Goal: Task Accomplishment & Management: Complete application form

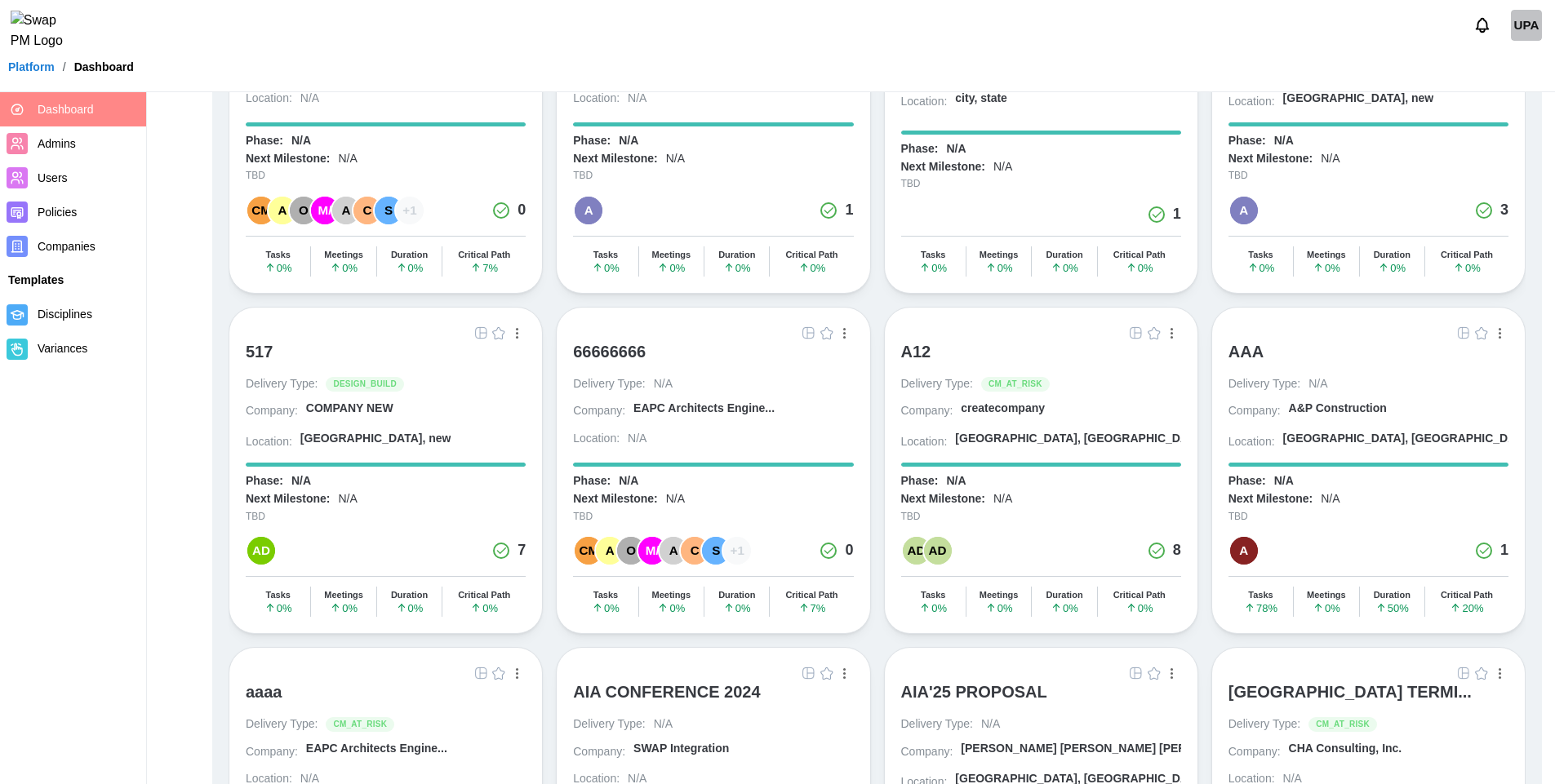
scroll to position [2143, 0]
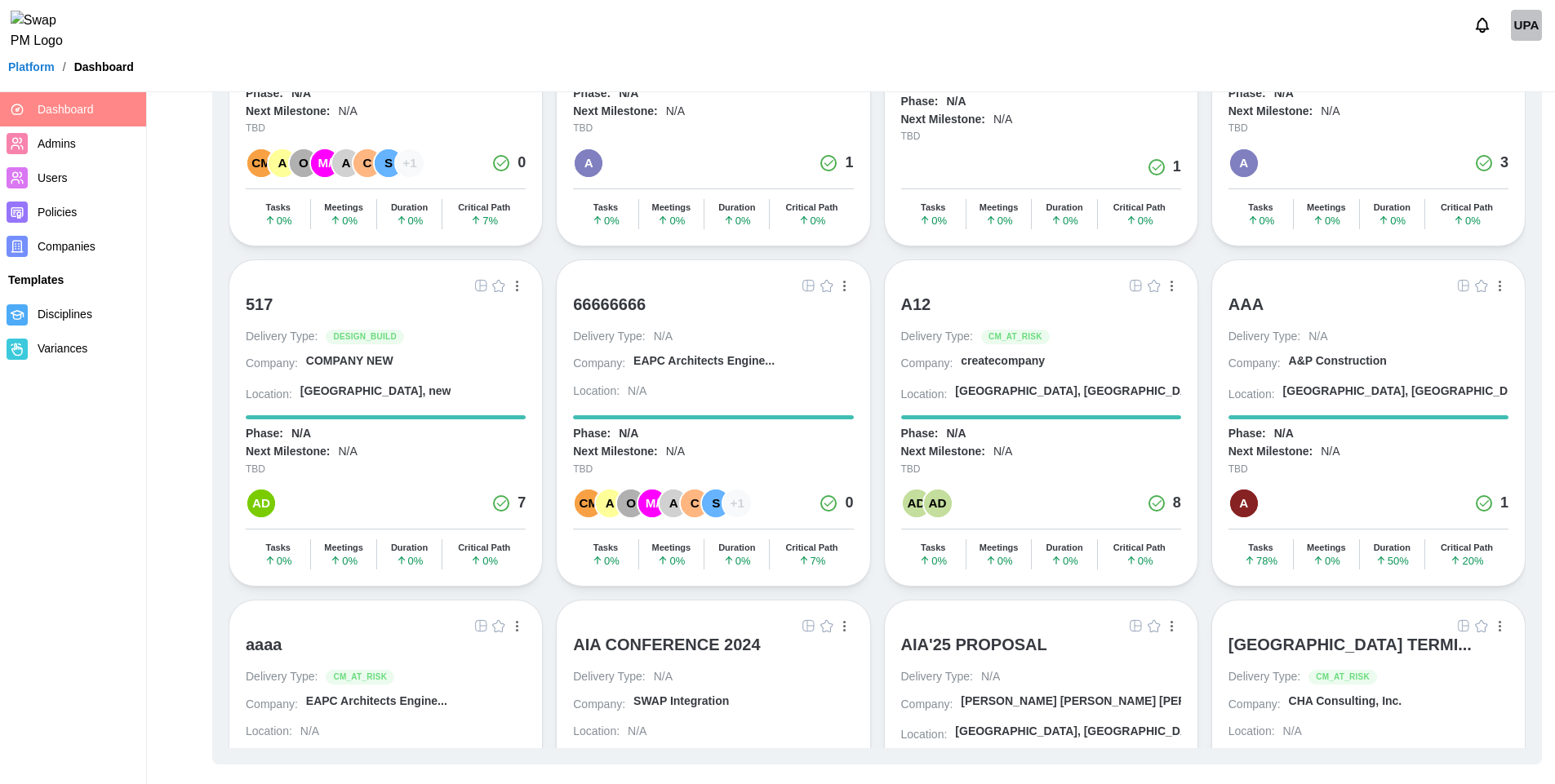
click at [1004, 641] on div "AIA'25 PROPOSAL" at bounding box center [974, 644] width 146 height 20
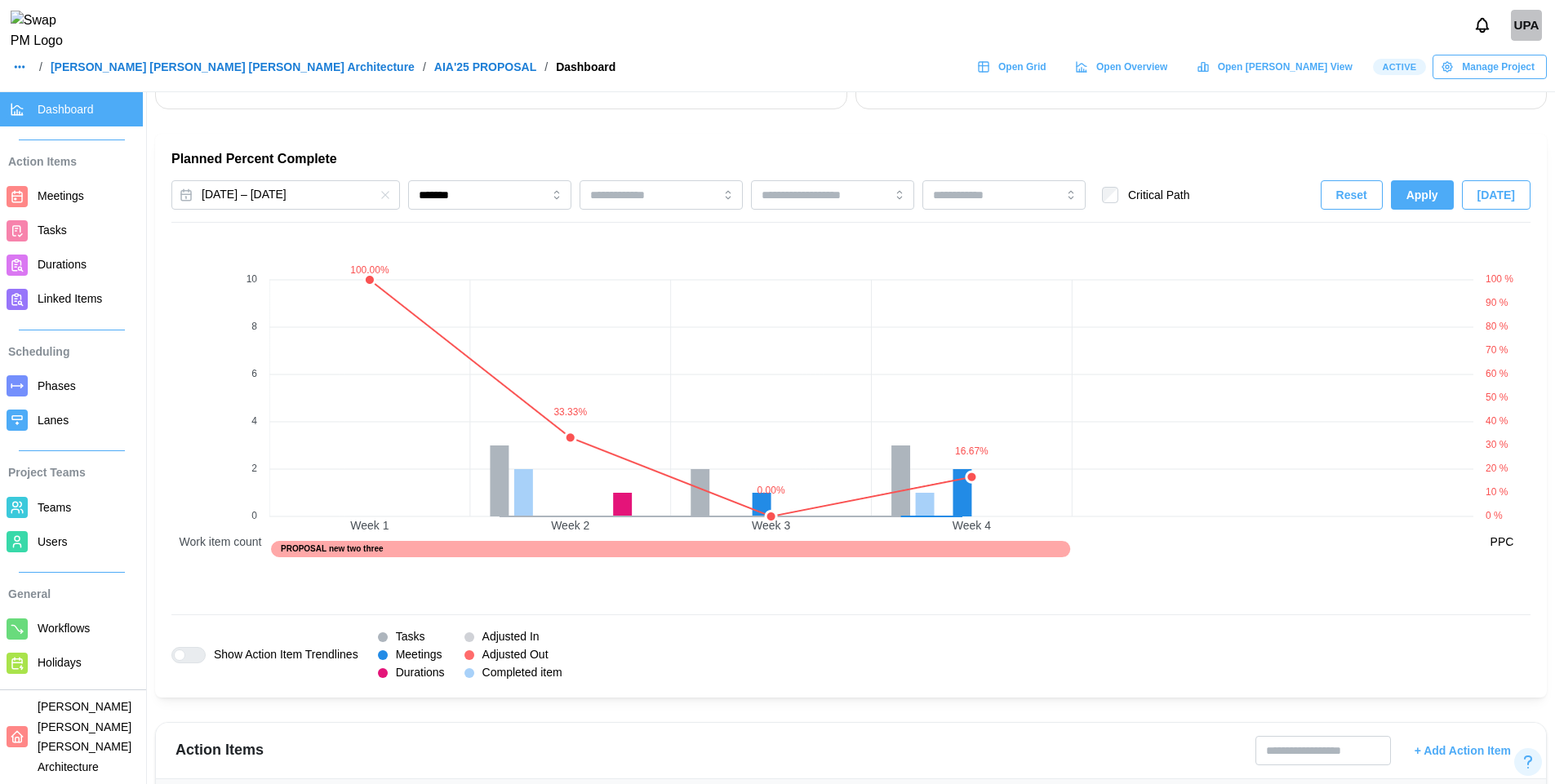
scroll to position [1035, 0]
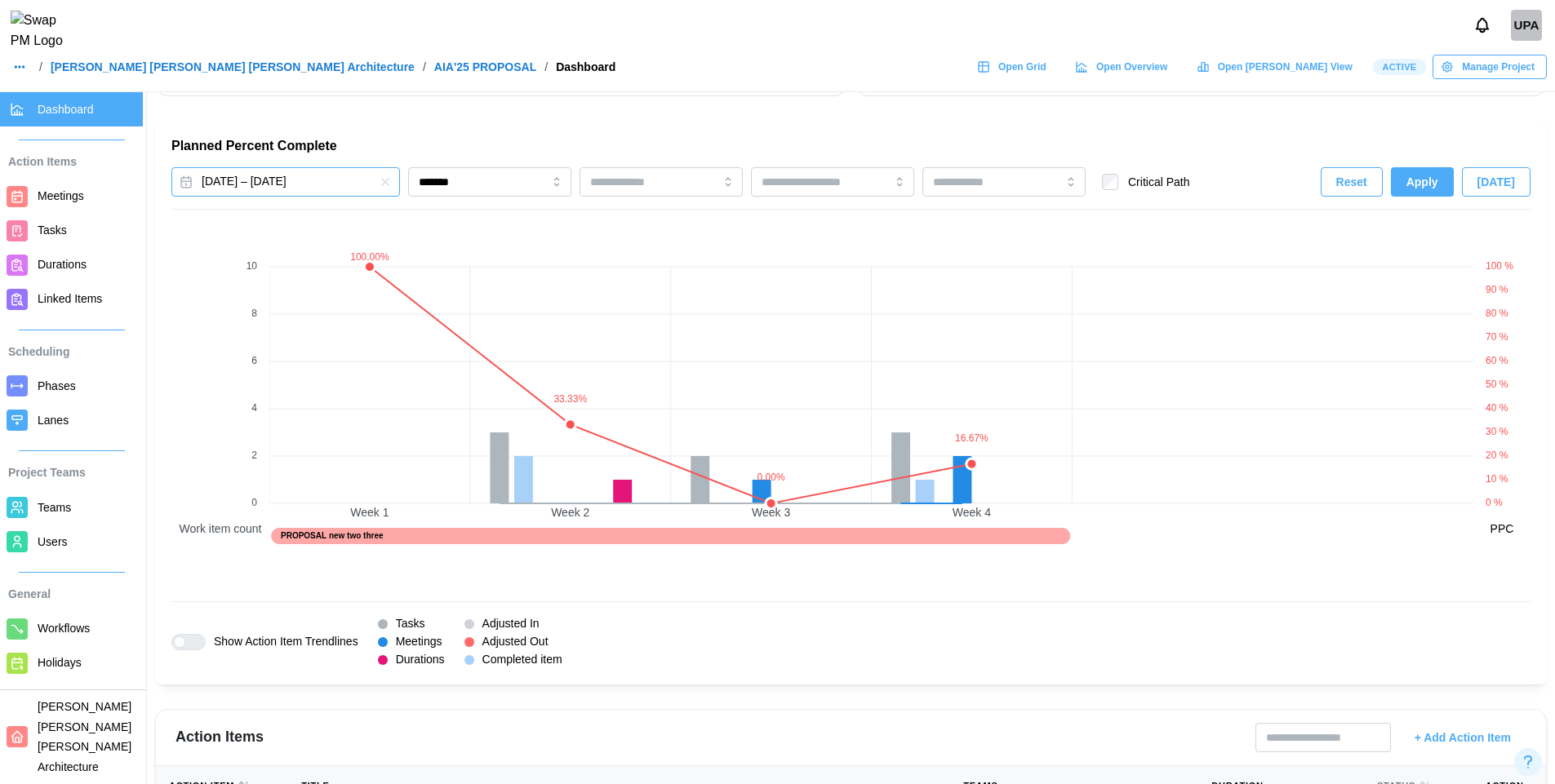
click at [245, 182] on button "Oct 4, 2024 – Oct 23, 2024" at bounding box center [286, 182] width 228 height 29
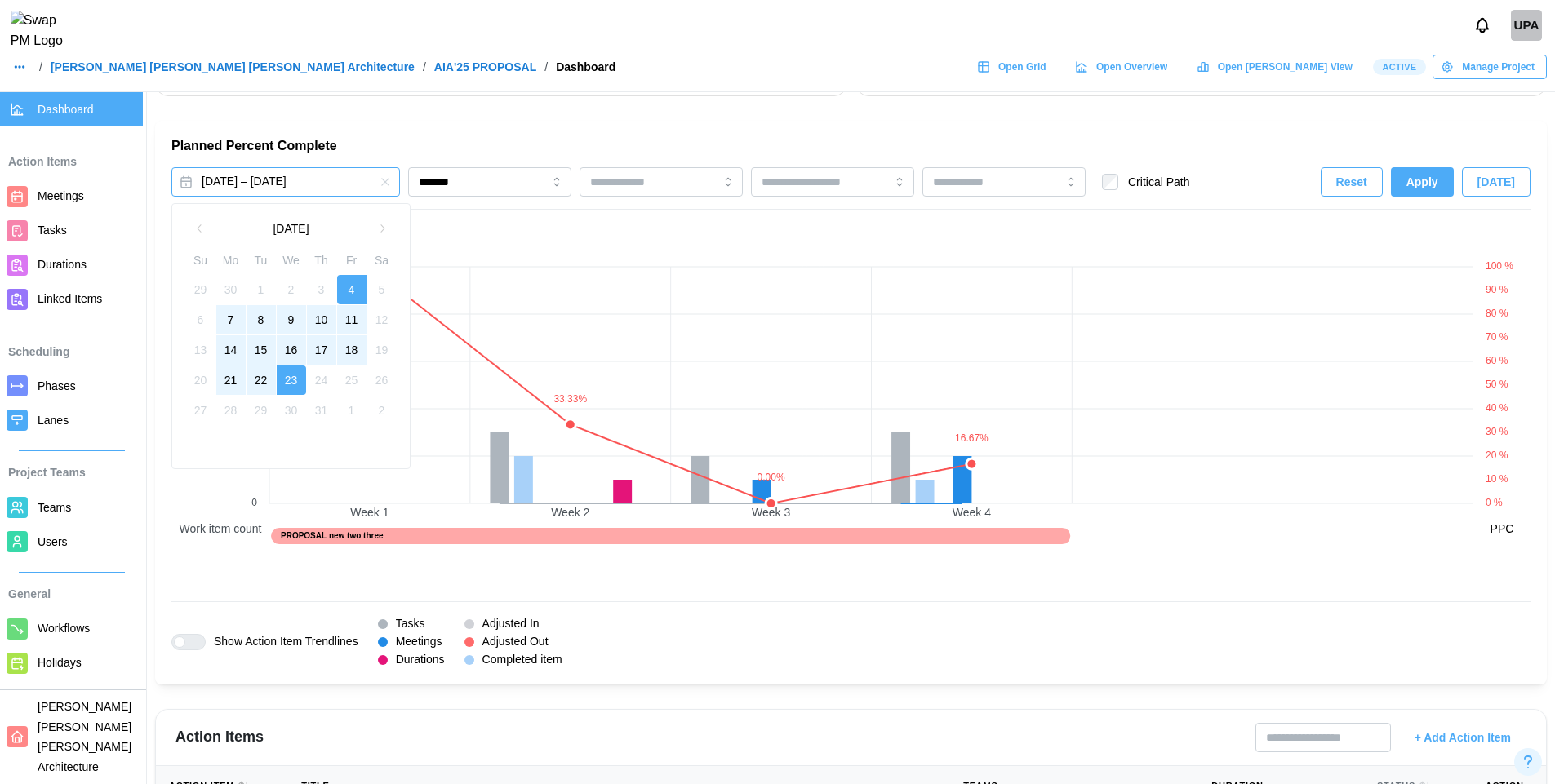
scroll to position [0, 0]
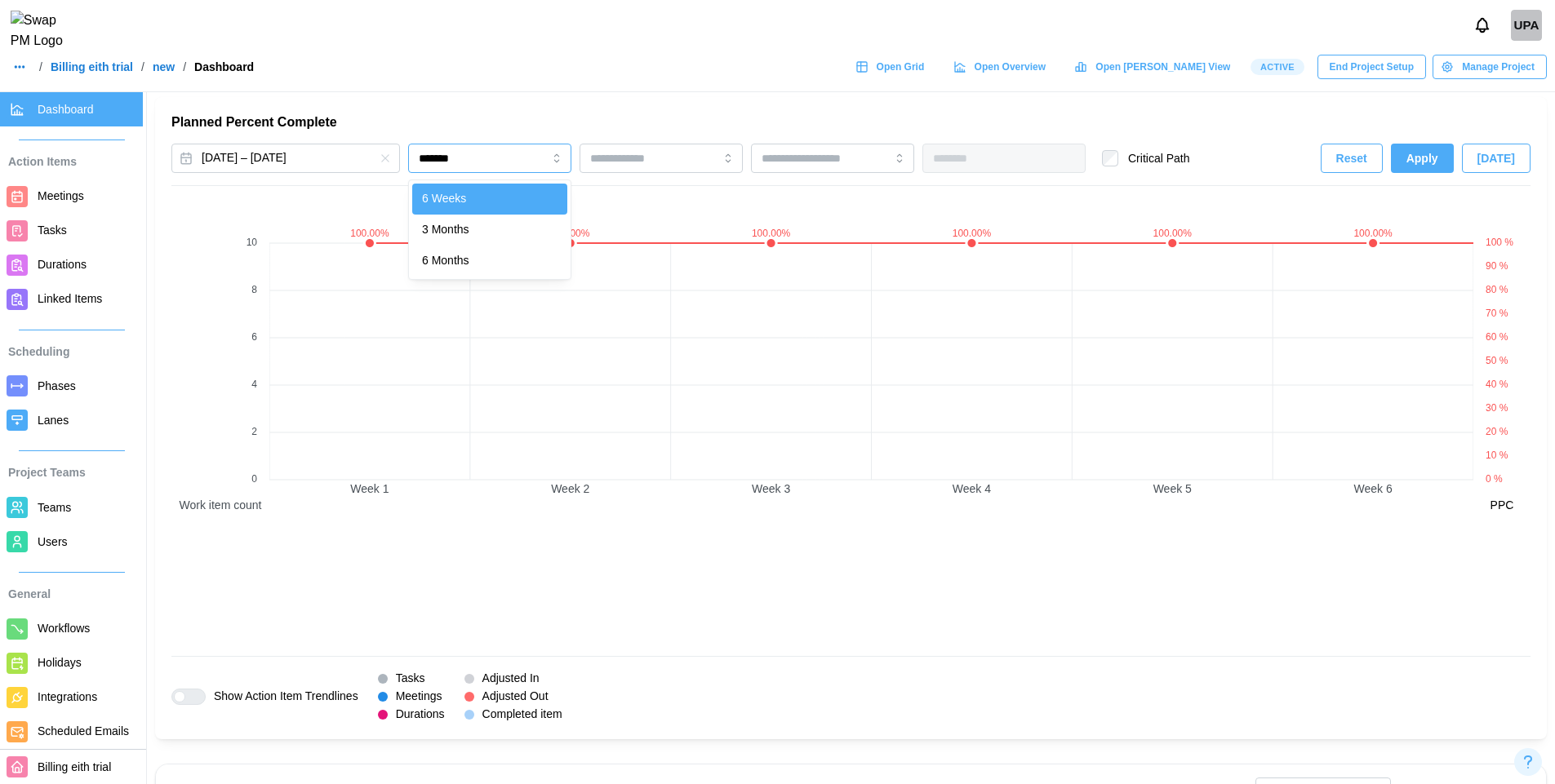
click at [531, 163] on input "*******" at bounding box center [490, 159] width 164 height 29
click at [1418, 171] on span "Apply" at bounding box center [1422, 159] width 32 height 28
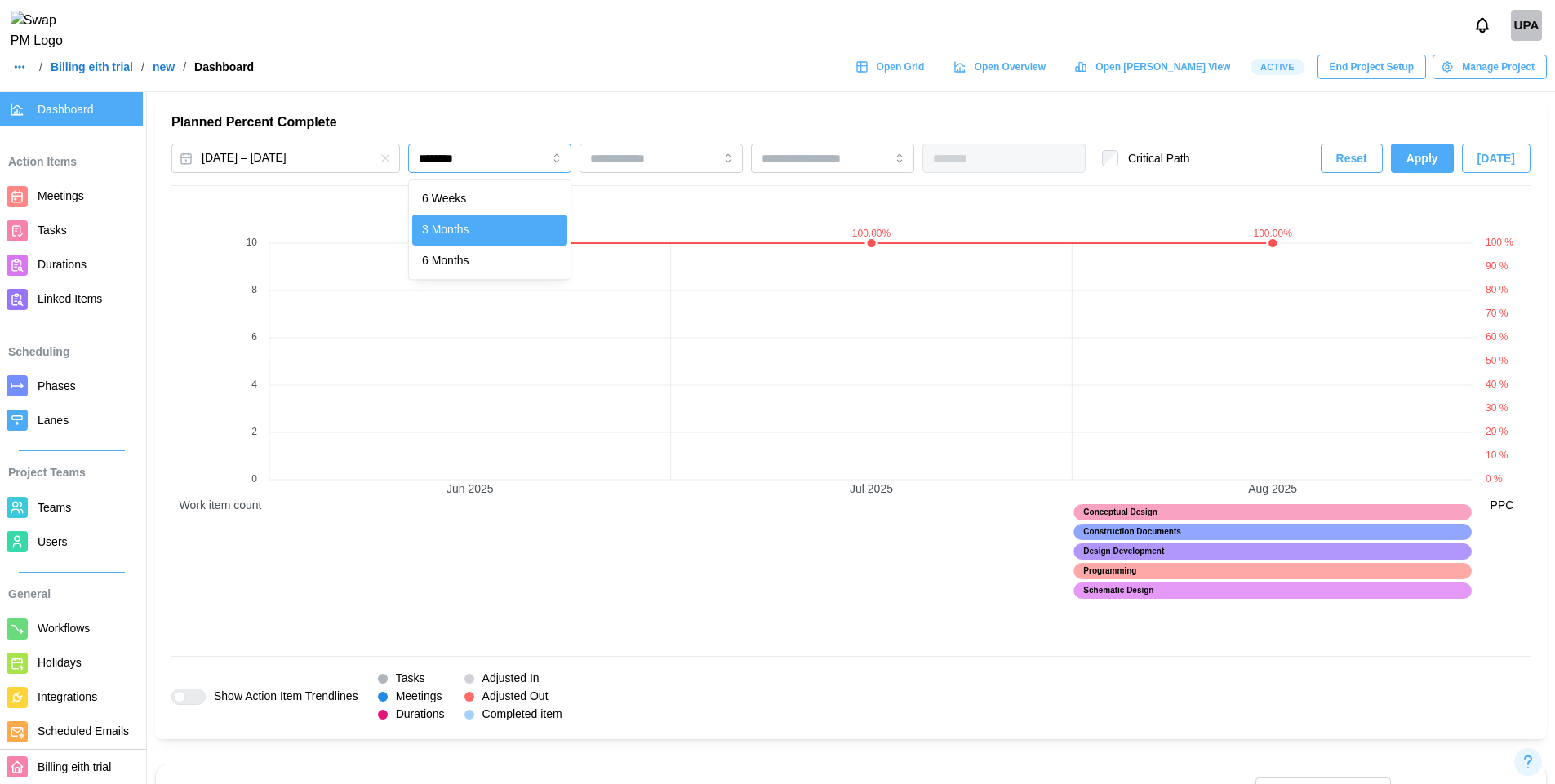
click at [512, 159] on input "********" at bounding box center [490, 159] width 164 height 29
click at [1436, 154] on span "Apply" at bounding box center [1422, 159] width 32 height 28
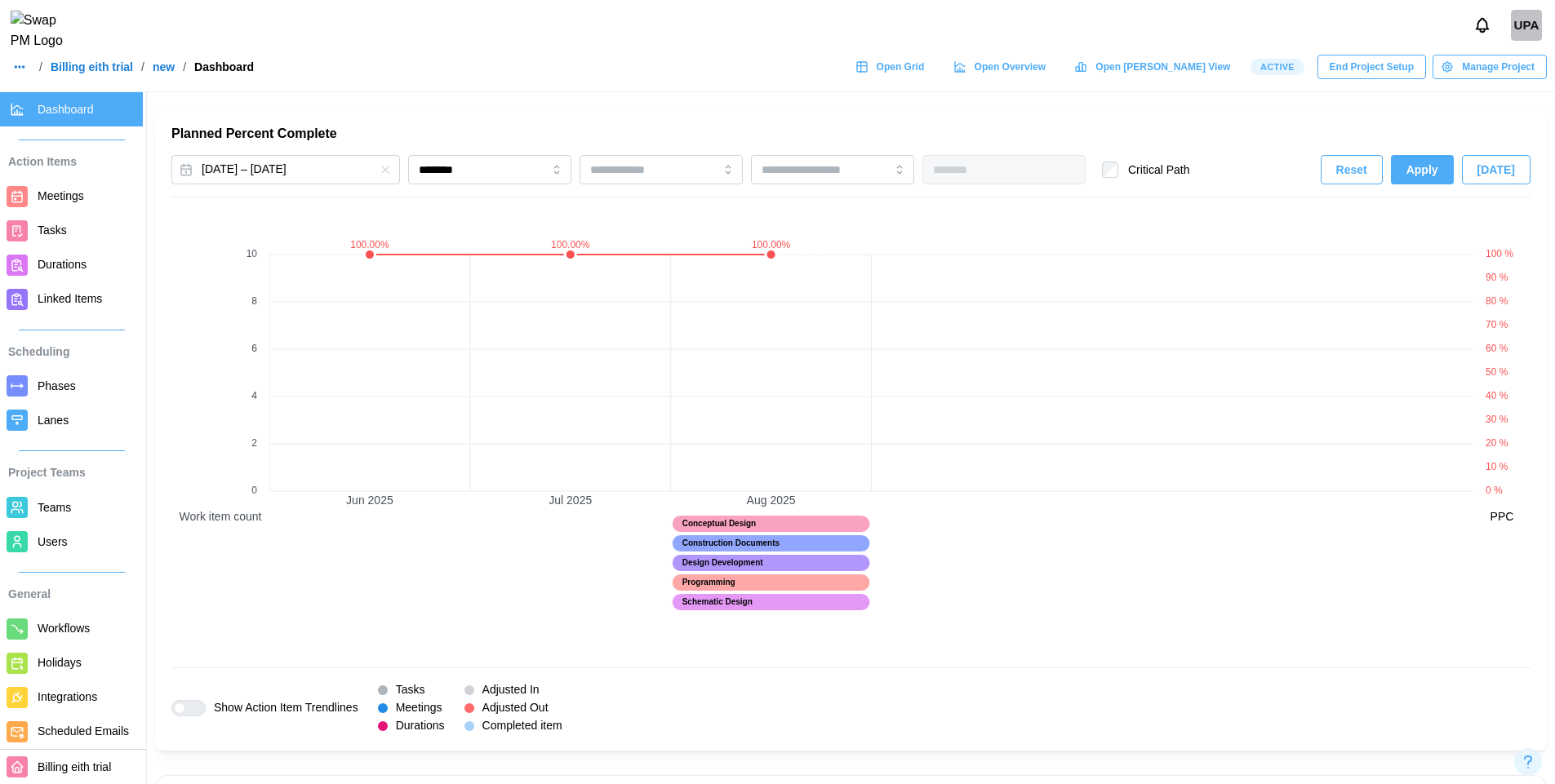
scroll to position [1073, 0]
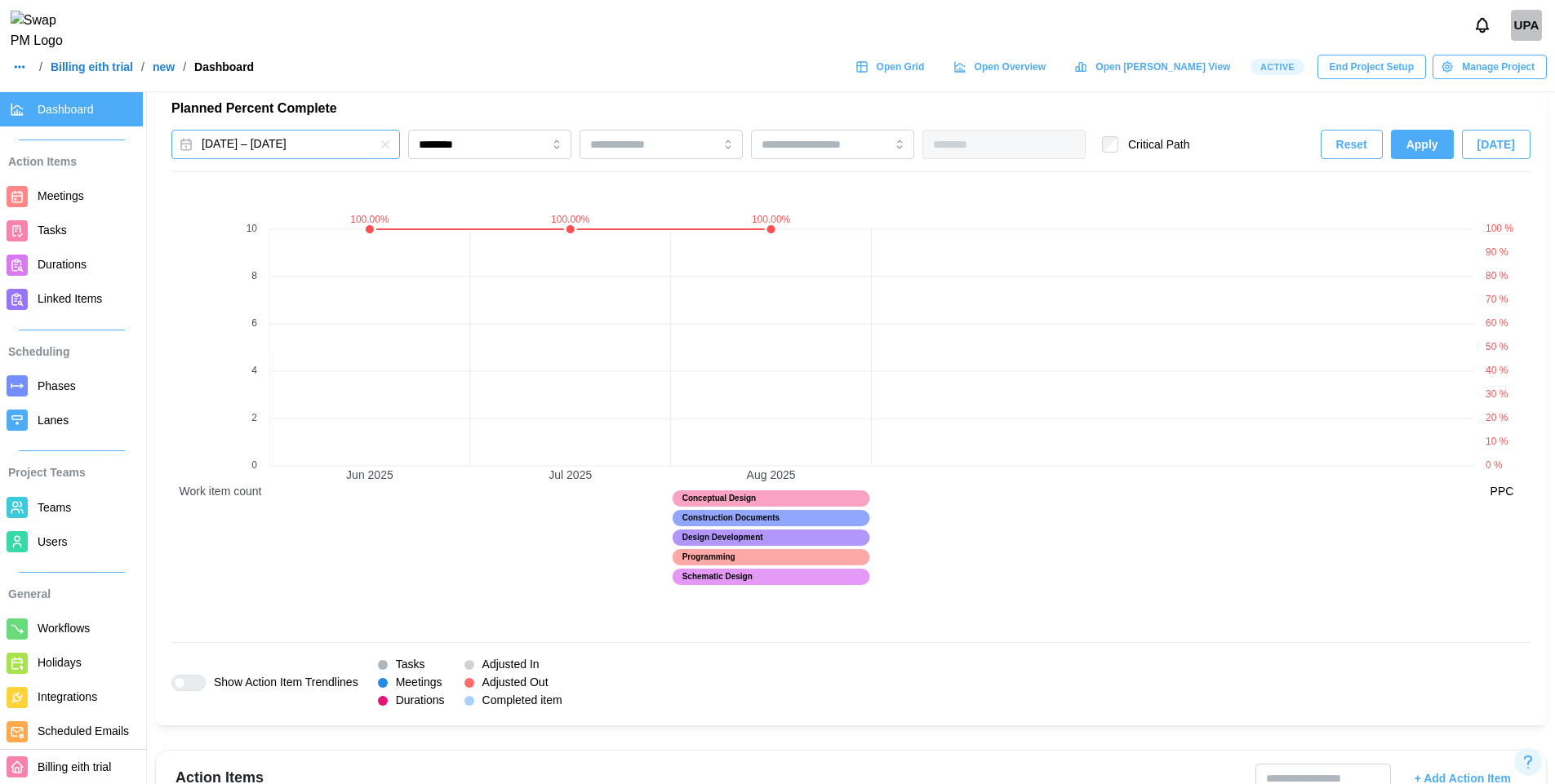
click at [329, 146] on button "Jun 25, 2025 – Sep 4, 2025" at bounding box center [286, 144] width 228 height 29
click at [384, 202] on button "button" at bounding box center [382, 191] width 29 height 29
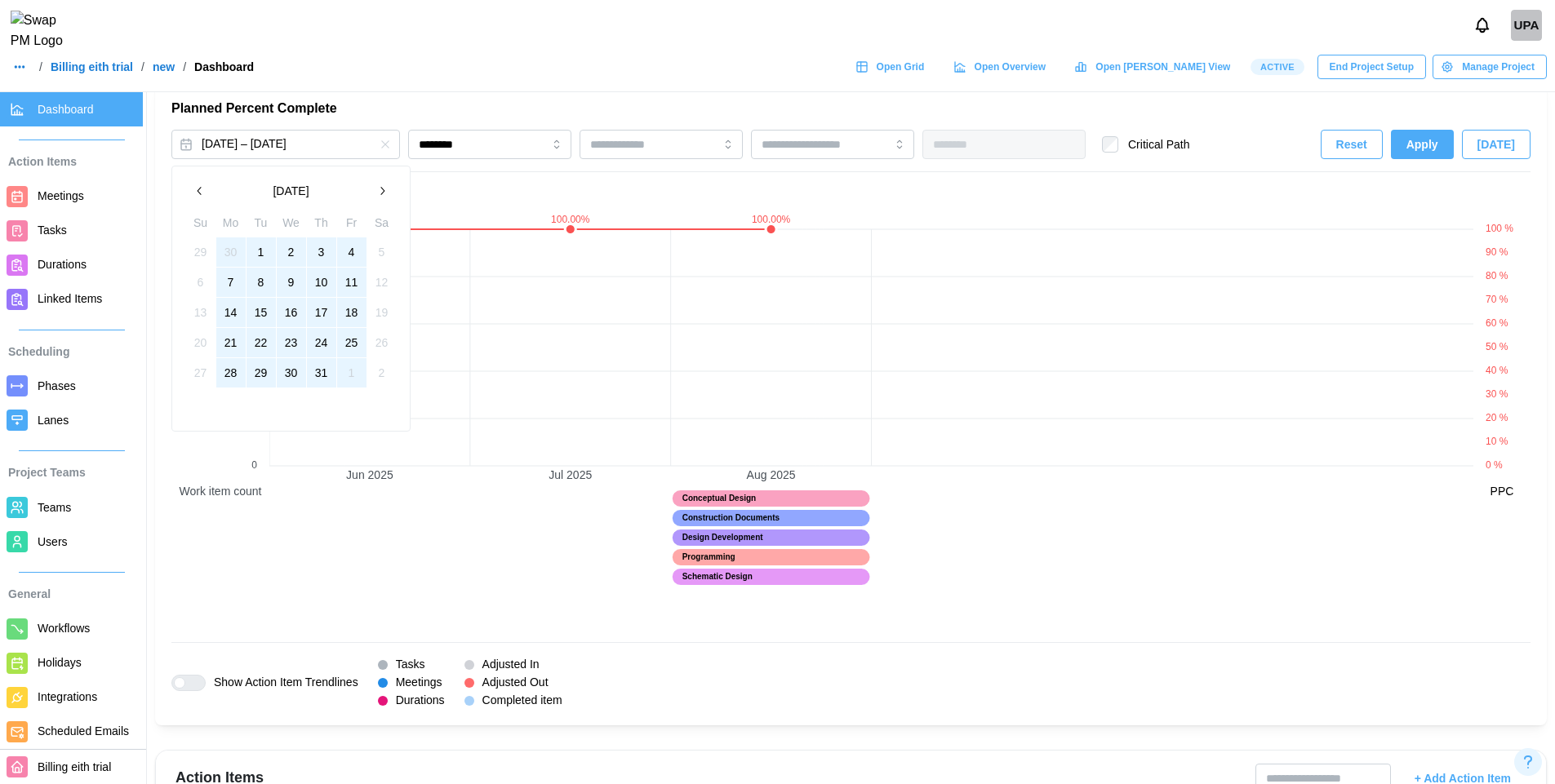
click at [384, 202] on button "button" at bounding box center [382, 191] width 29 height 29
click at [343, 260] on button "1" at bounding box center [352, 252] width 29 height 29
click at [347, 376] on button "29" at bounding box center [352, 372] width 29 height 29
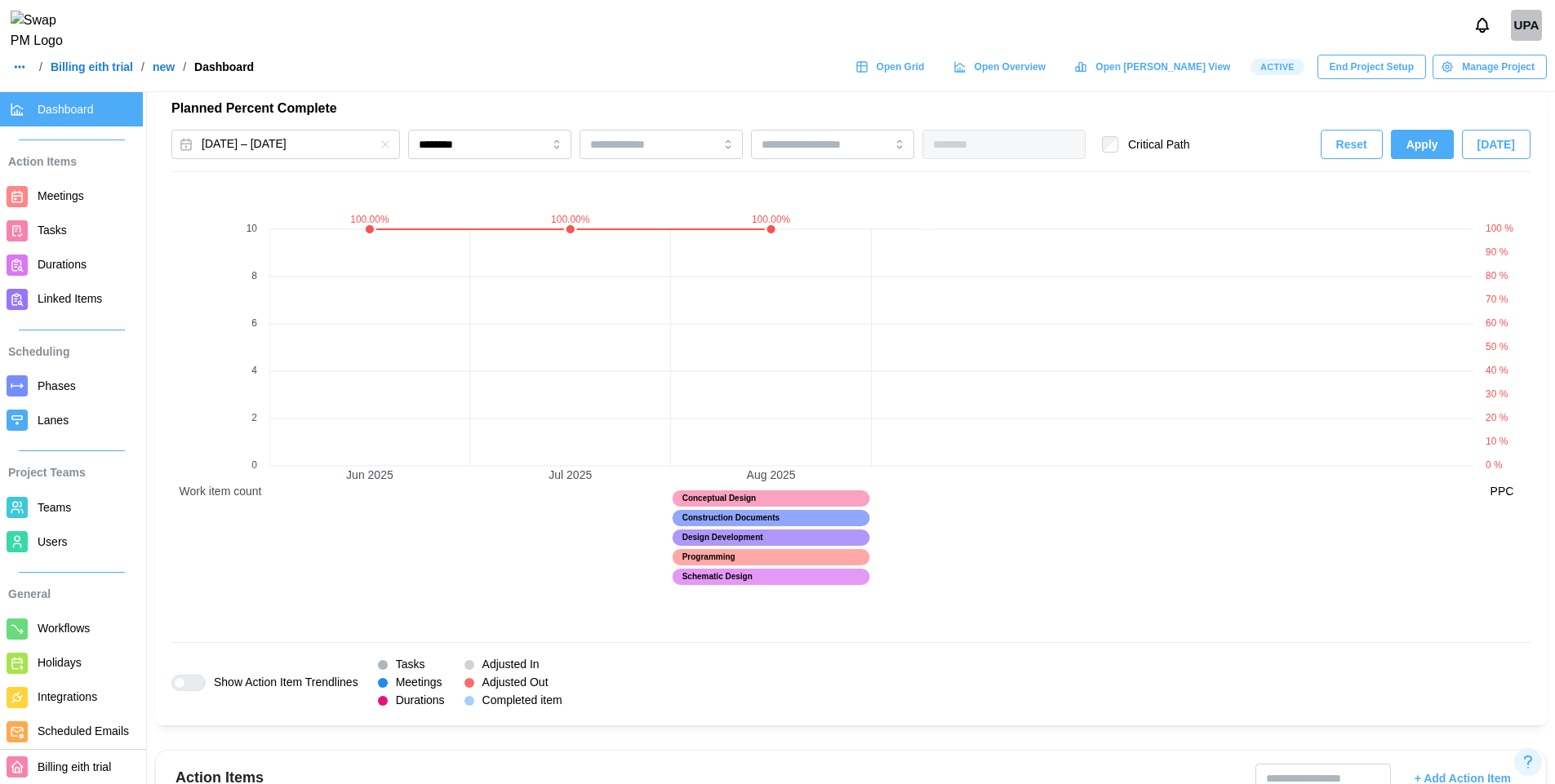
click at [1436, 153] on span "Apply" at bounding box center [1422, 144] width 32 height 28
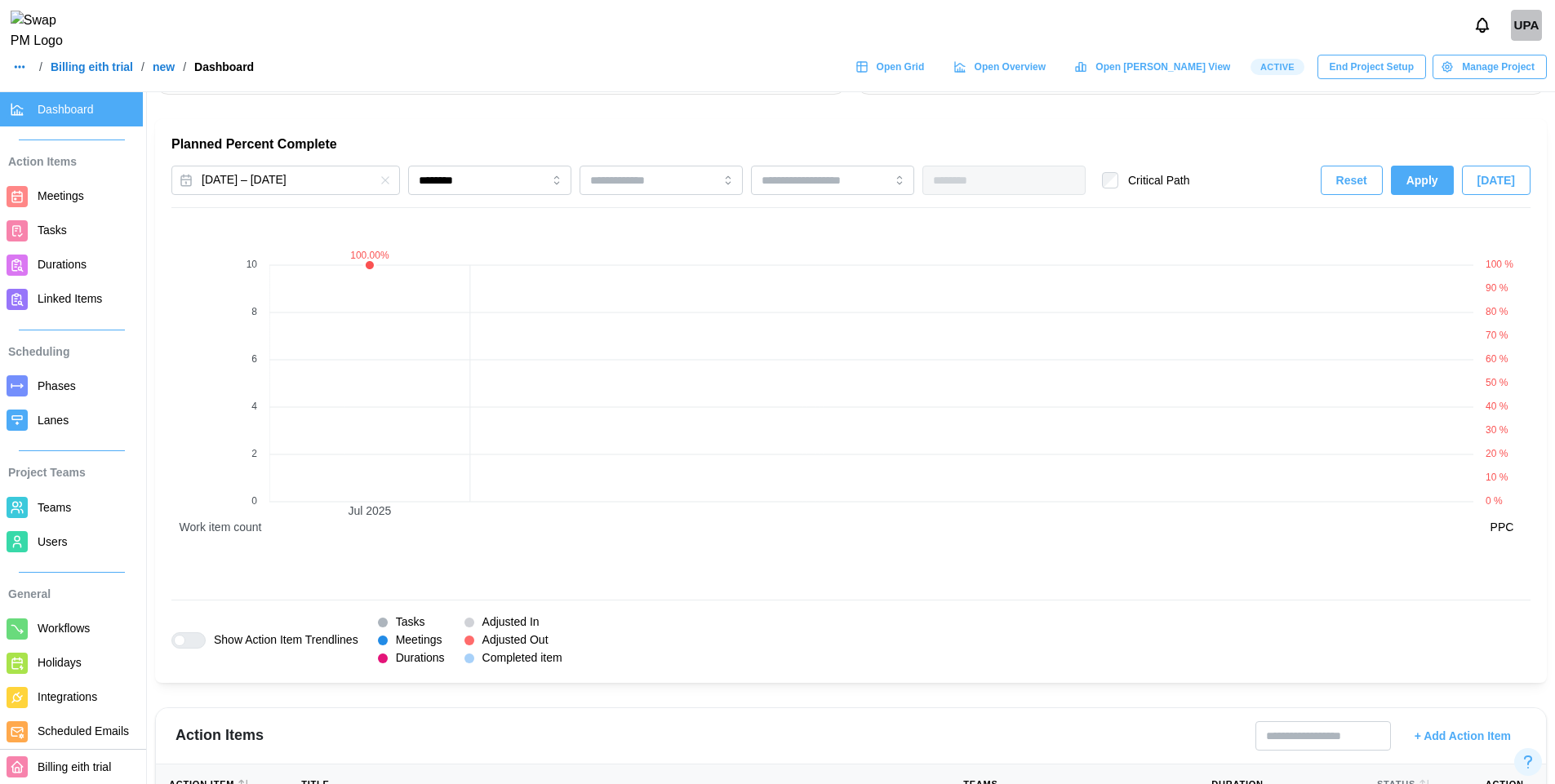
scroll to position [1041, 0]
click at [925, 78] on span "Open Grid" at bounding box center [901, 66] width 49 height 23
click at [49, 504] on span "Teams" at bounding box center [54, 507] width 33 height 13
drag, startPoint x: 392, startPoint y: 510, endPoint x: 344, endPoint y: 510, distance: 48.0
click at [344, 510] on canvas at bounding box center [871, 398] width 1205 height 371
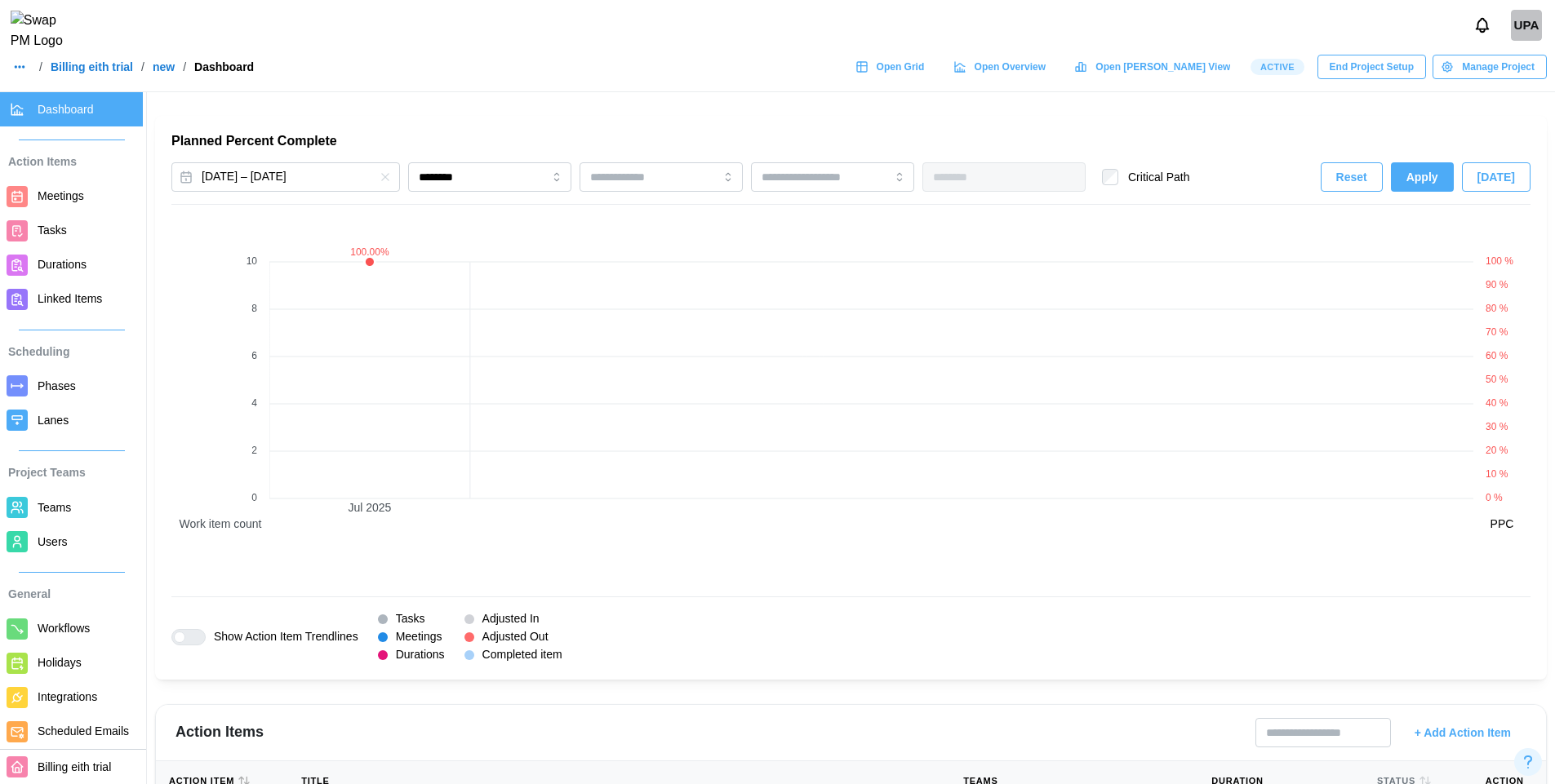
drag, startPoint x: 344, startPoint y: 510, endPoint x: 380, endPoint y: 505, distance: 36.3
click at [380, 505] on canvas at bounding box center [871, 398] width 1205 height 371
click at [1381, 189] on button "Reset" at bounding box center [1352, 177] width 62 height 29
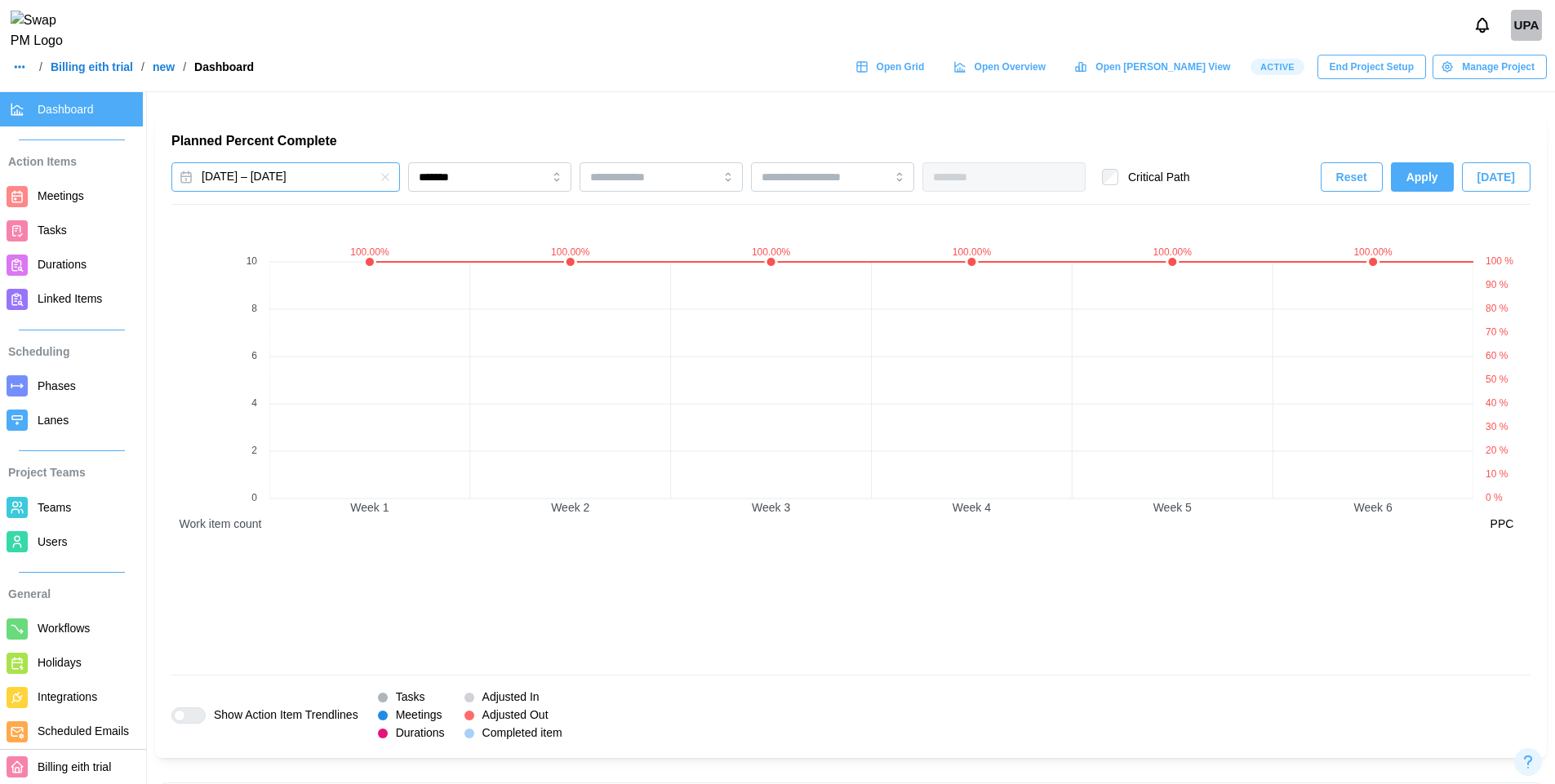
click at [312, 180] on button "Jun 25, 2025 – Sep 4, 2025" at bounding box center [286, 177] width 228 height 29
click at [390, 223] on button "button" at bounding box center [382, 223] width 29 height 29
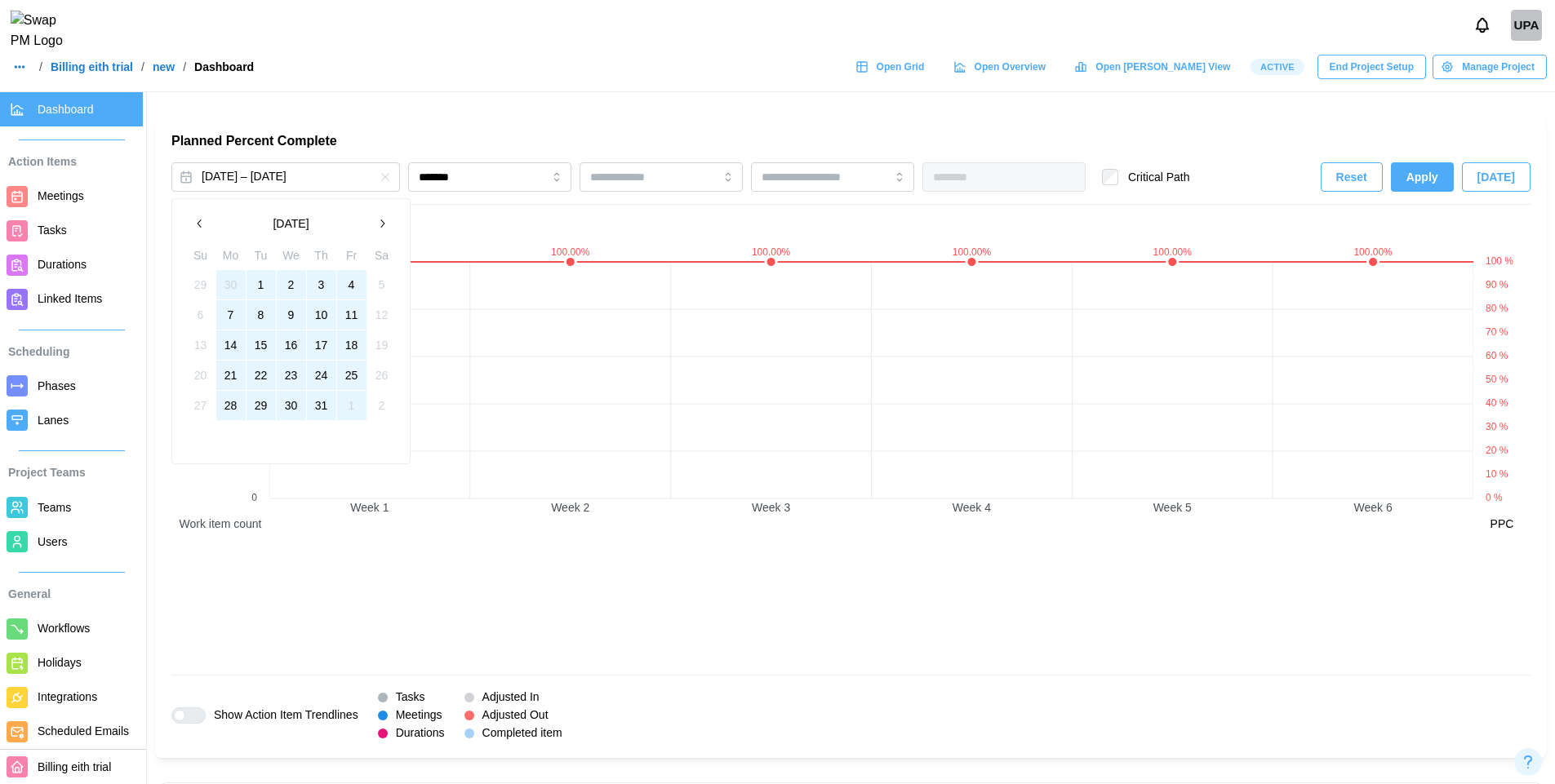
click at [390, 223] on button "button" at bounding box center [382, 223] width 29 height 29
click at [362, 280] on button "1" at bounding box center [352, 285] width 29 height 29
click at [345, 411] on button "29" at bounding box center [352, 406] width 29 height 29
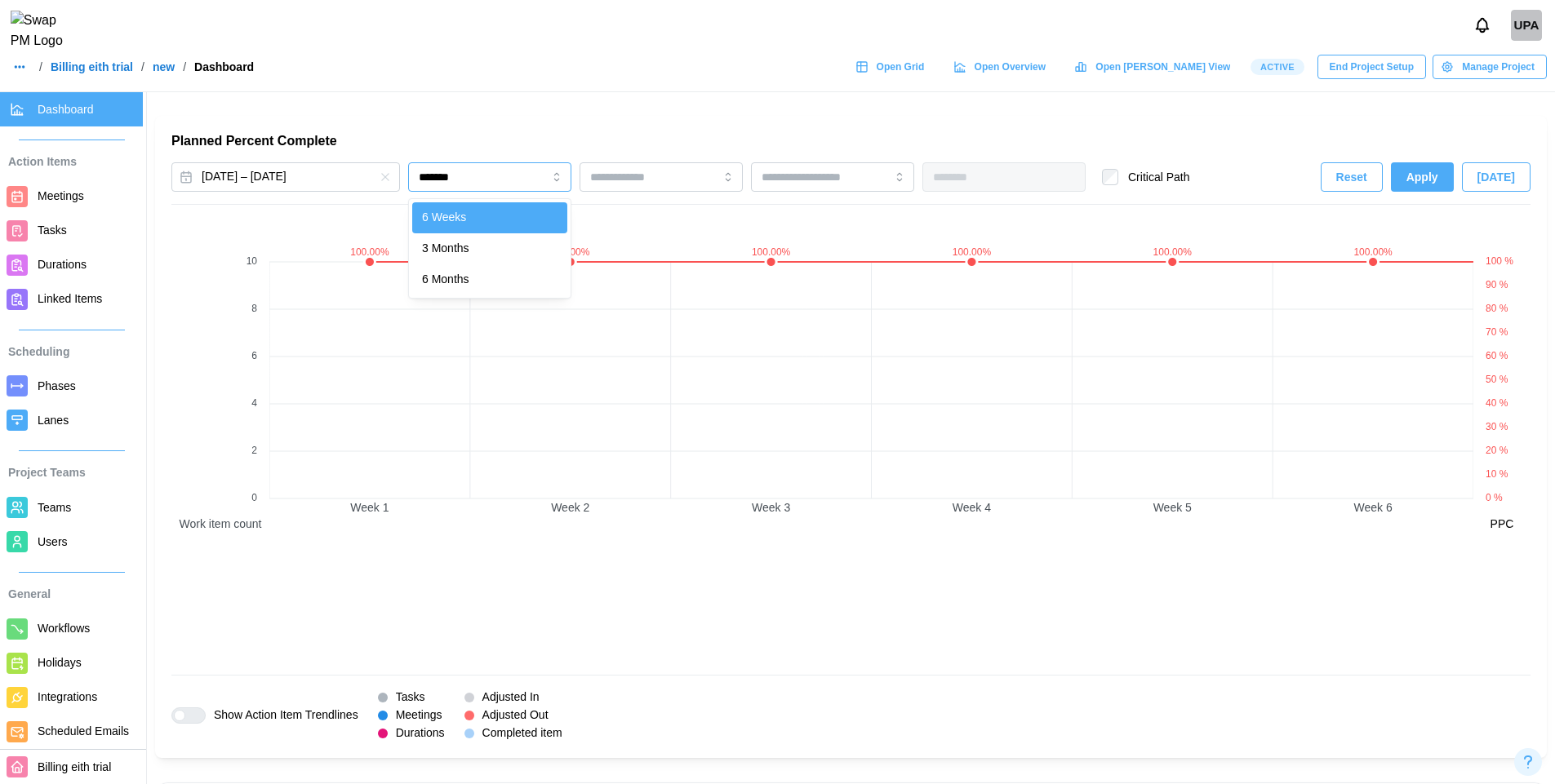
click at [473, 187] on input "*******" at bounding box center [490, 177] width 164 height 29
click at [1420, 170] on span "Apply" at bounding box center [1422, 177] width 32 height 28
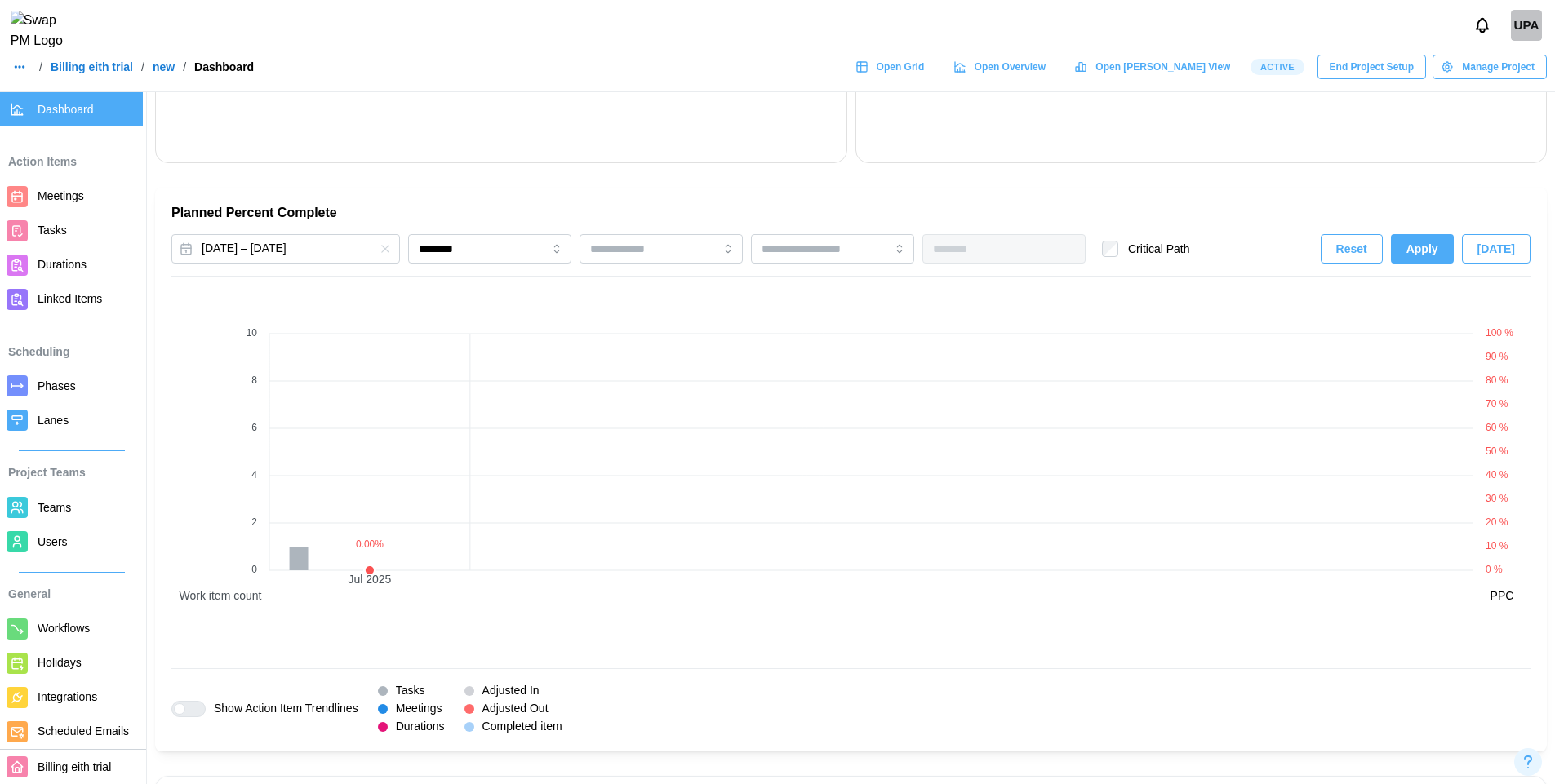
scroll to position [958, 0]
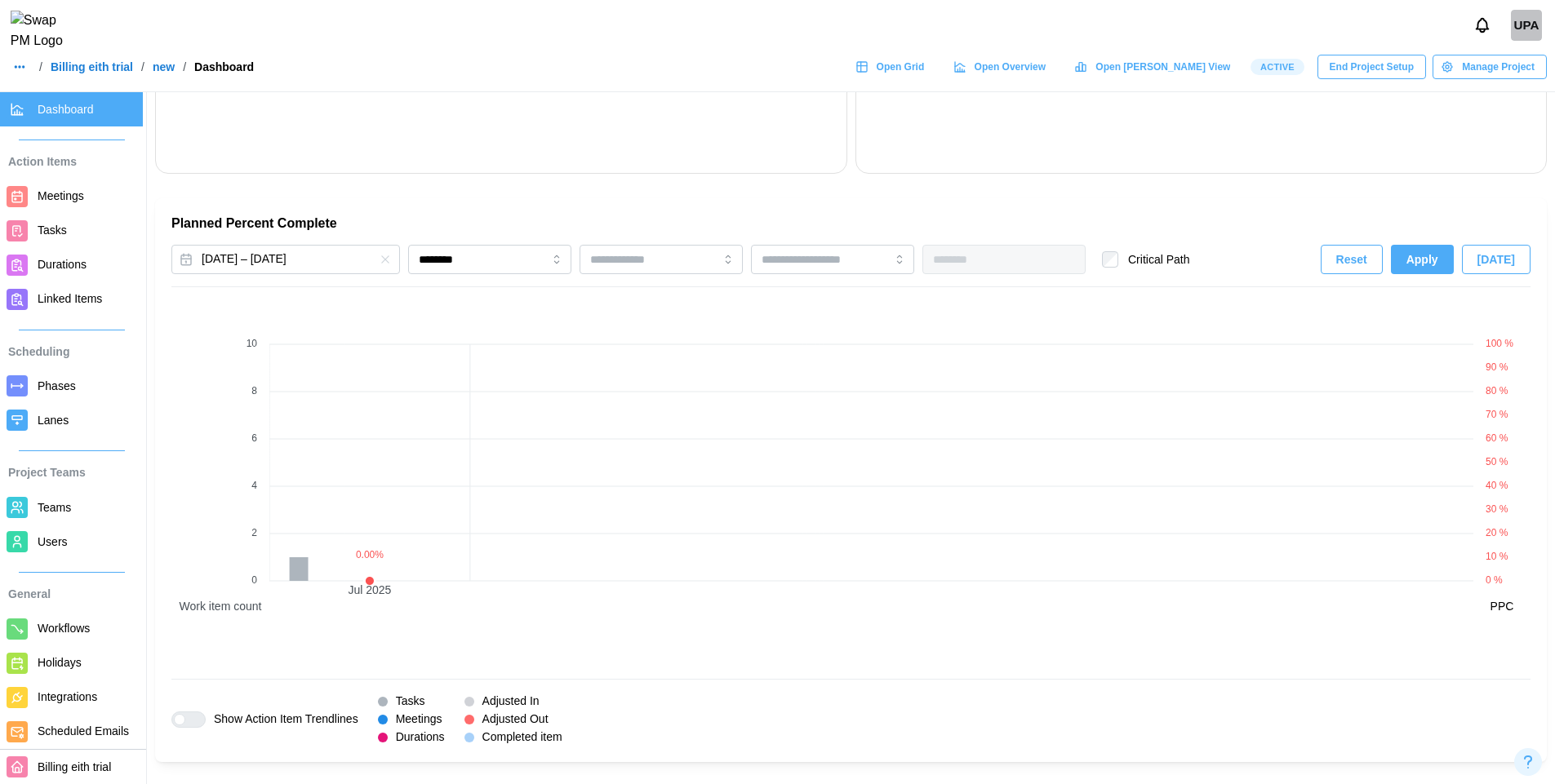
drag, startPoint x: 392, startPoint y: 590, endPoint x: 350, endPoint y: 590, distance: 42.0
click at [350, 590] on canvas at bounding box center [871, 481] width 1205 height 371
click at [527, 252] on input "********" at bounding box center [490, 259] width 164 height 29
click at [1431, 261] on span "Apply" at bounding box center [1422, 259] width 32 height 28
click at [494, 262] on input "********" at bounding box center [490, 259] width 164 height 29
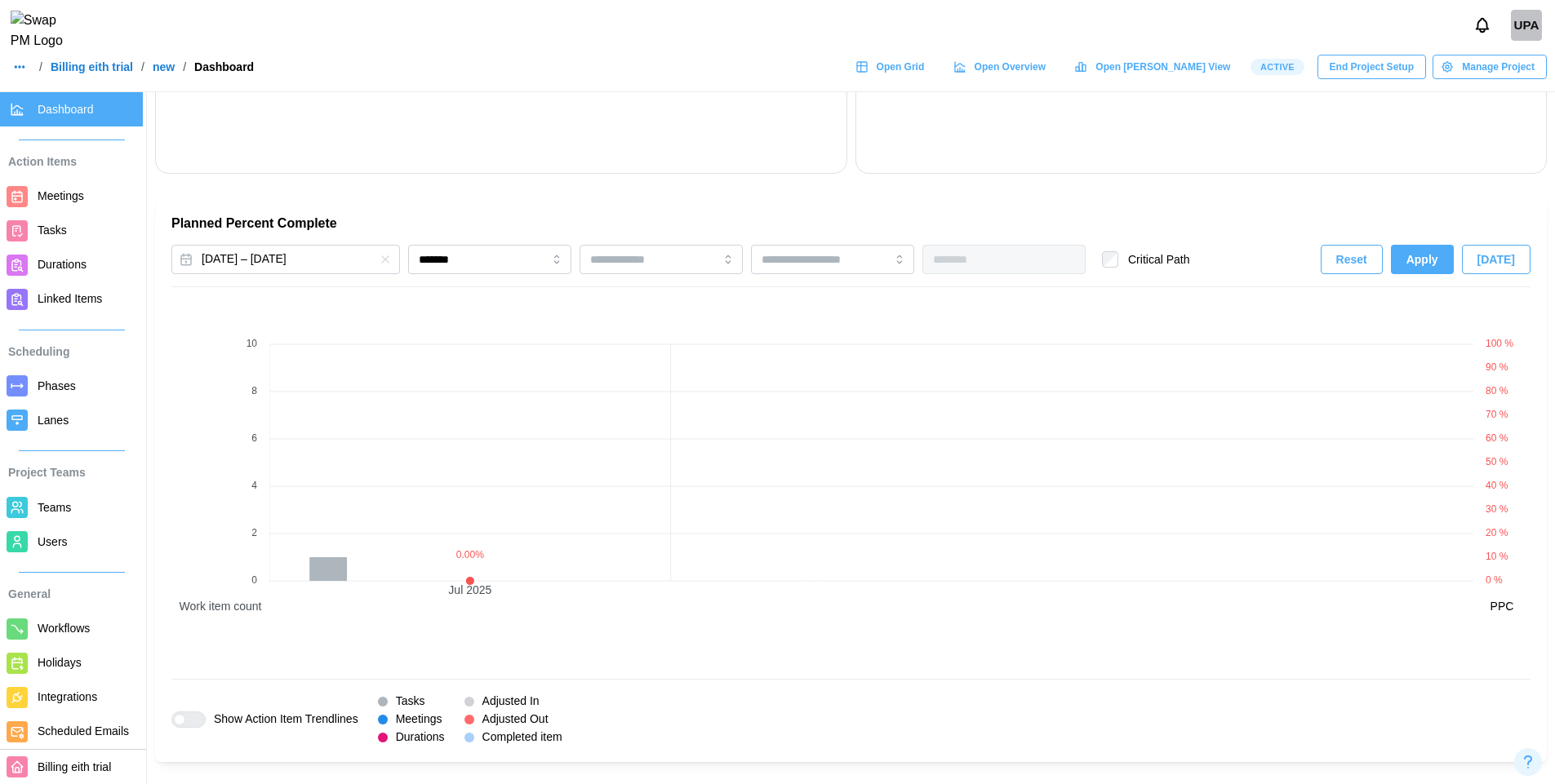
click at [1438, 261] on span "Apply" at bounding box center [1422, 259] width 32 height 28
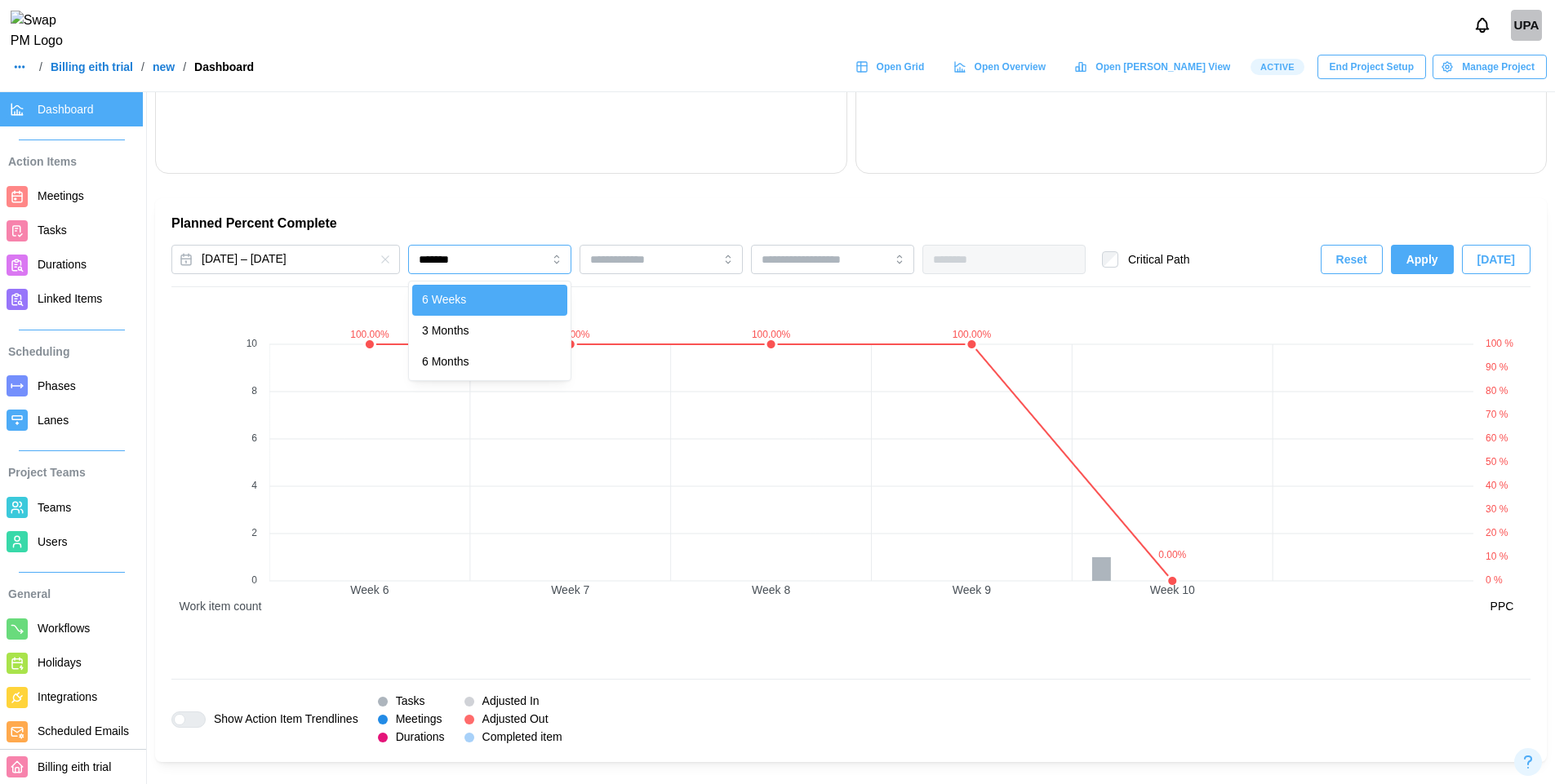
click at [477, 253] on input "*******" at bounding box center [490, 259] width 164 height 29
type input "********"
click at [1425, 262] on span "Apply" at bounding box center [1422, 259] width 32 height 28
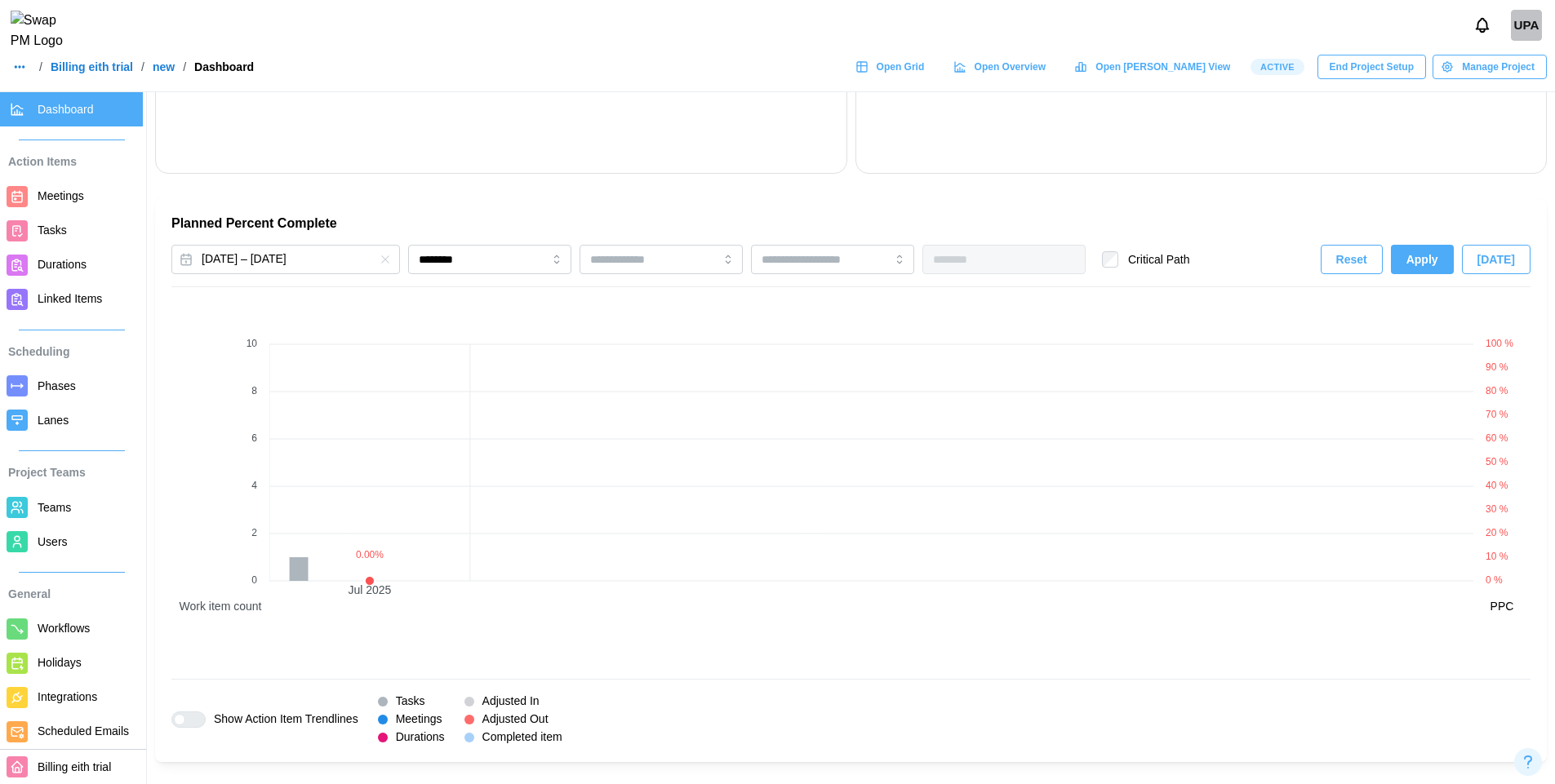
drag, startPoint x: 266, startPoint y: 606, endPoint x: 183, endPoint y: 606, distance: 83.0
click at [183, 606] on canvas at bounding box center [220, 481] width 98 height 371
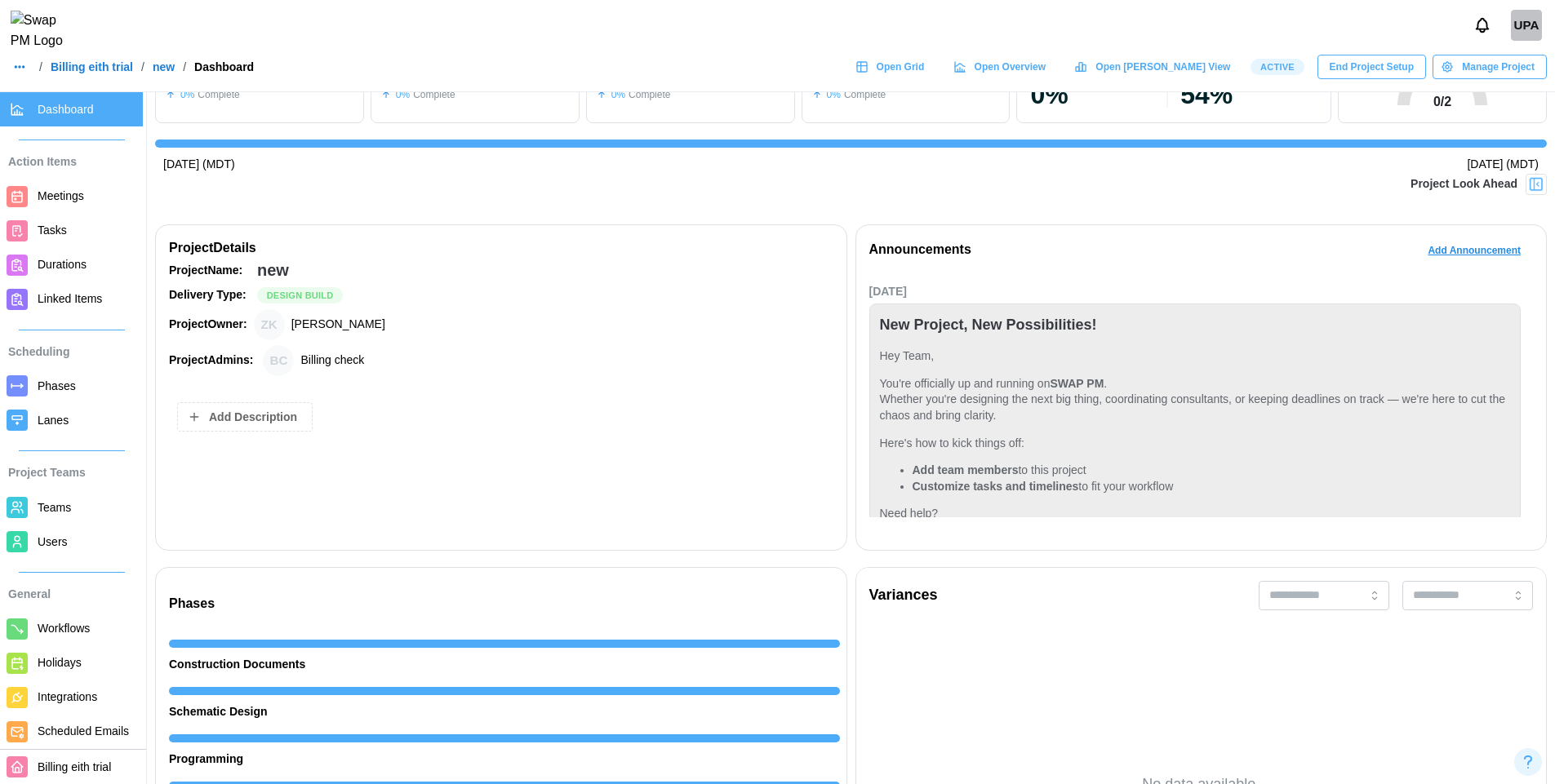
scroll to position [0, 0]
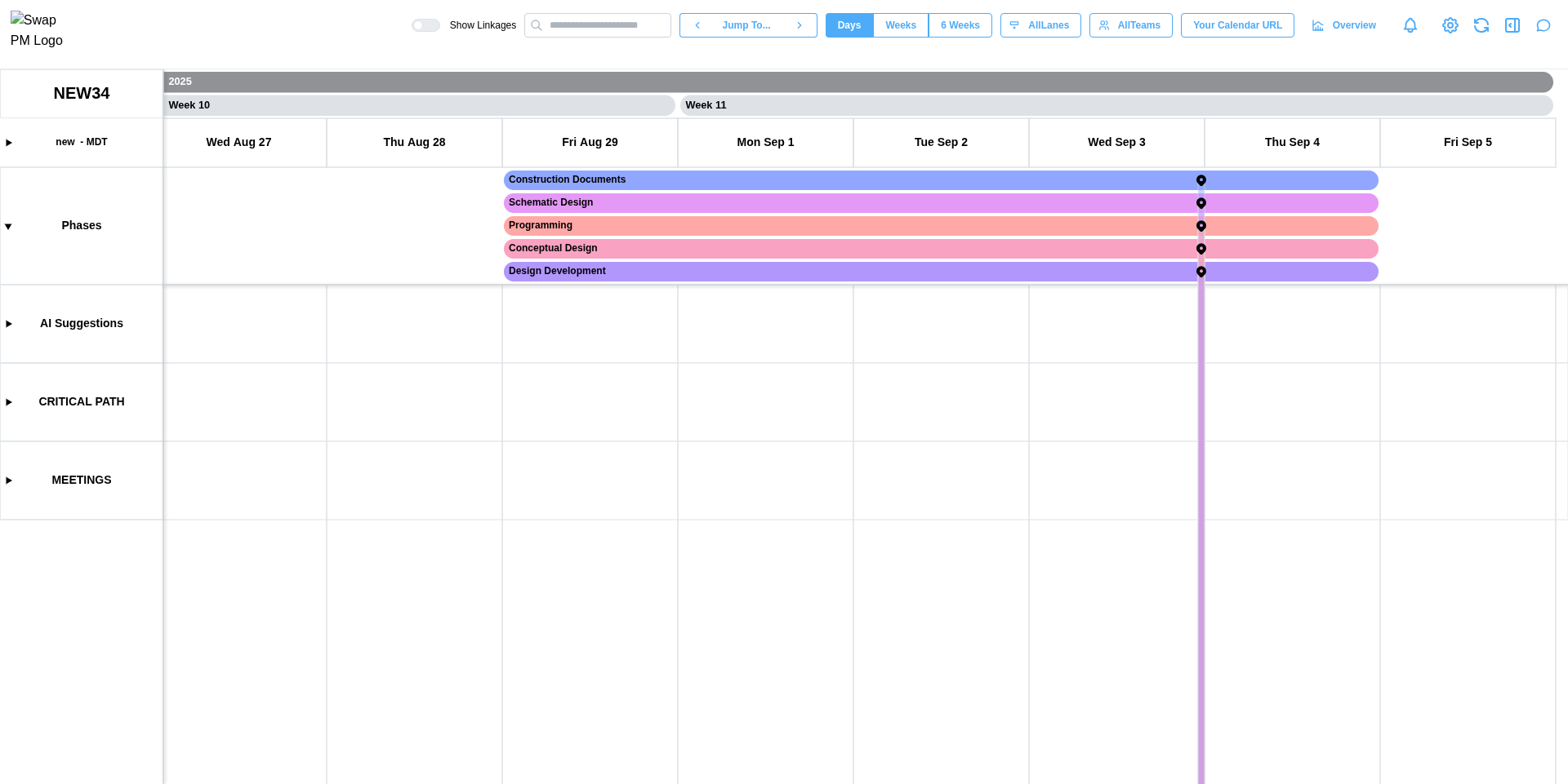
scroll to position [0, 8264]
click at [4, 482] on canvas at bounding box center [784, 426] width 1568 height 715
click at [229, 499] on canvas at bounding box center [784, 426] width 1568 height 715
click at [239, 545] on button "Create Task" at bounding box center [224, 533] width 120 height 29
type textarea "*"
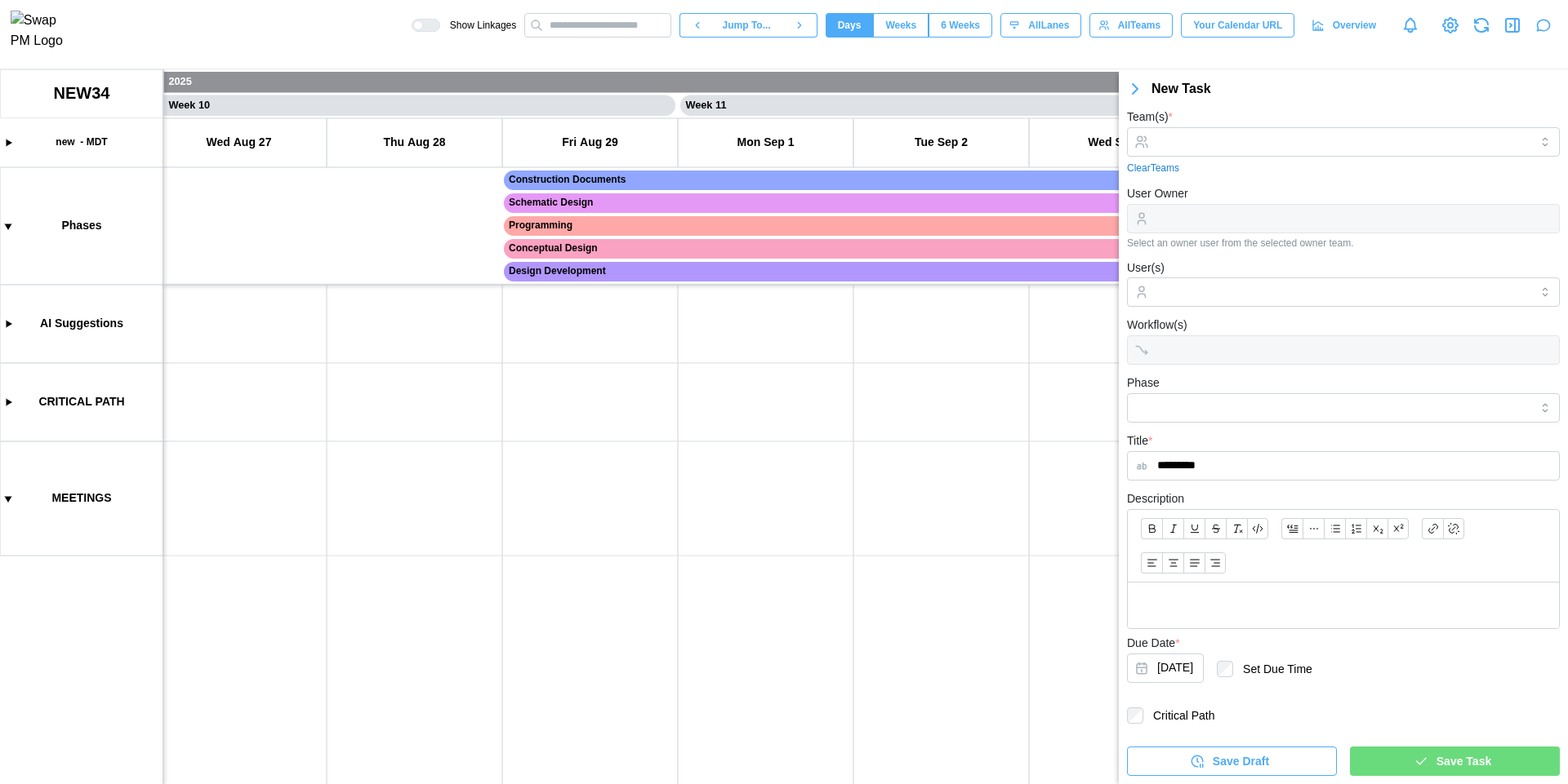
scroll to position [0, 0]
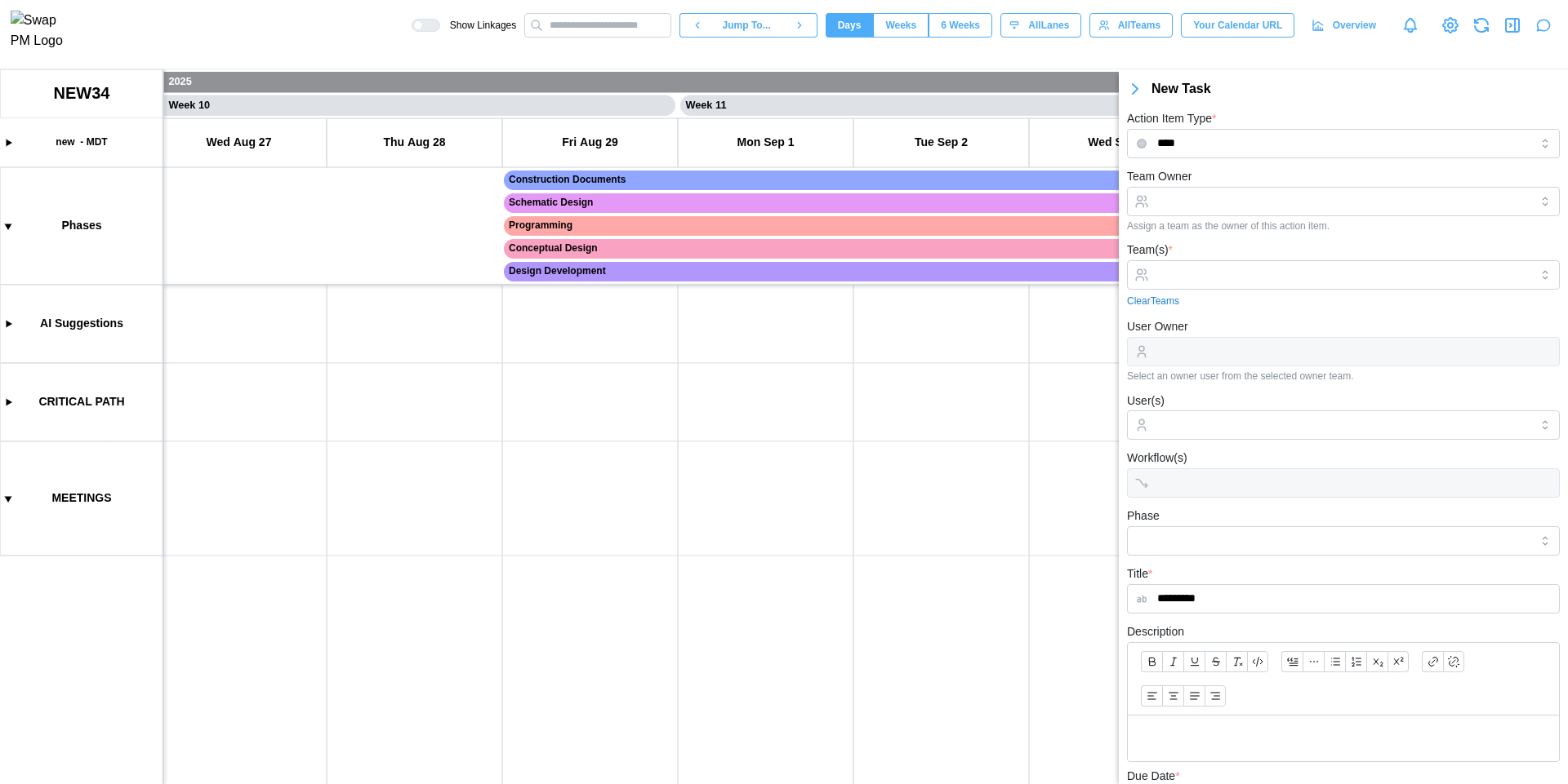
type input "*********"
click at [1304, 273] on input "Team(s) *" at bounding box center [1343, 274] width 373 height 13
click at [1139, 303] on link "Clear Teams" at bounding box center [1153, 302] width 52 height 15
click at [1132, 92] on icon "button" at bounding box center [1135, 89] width 5 height 9
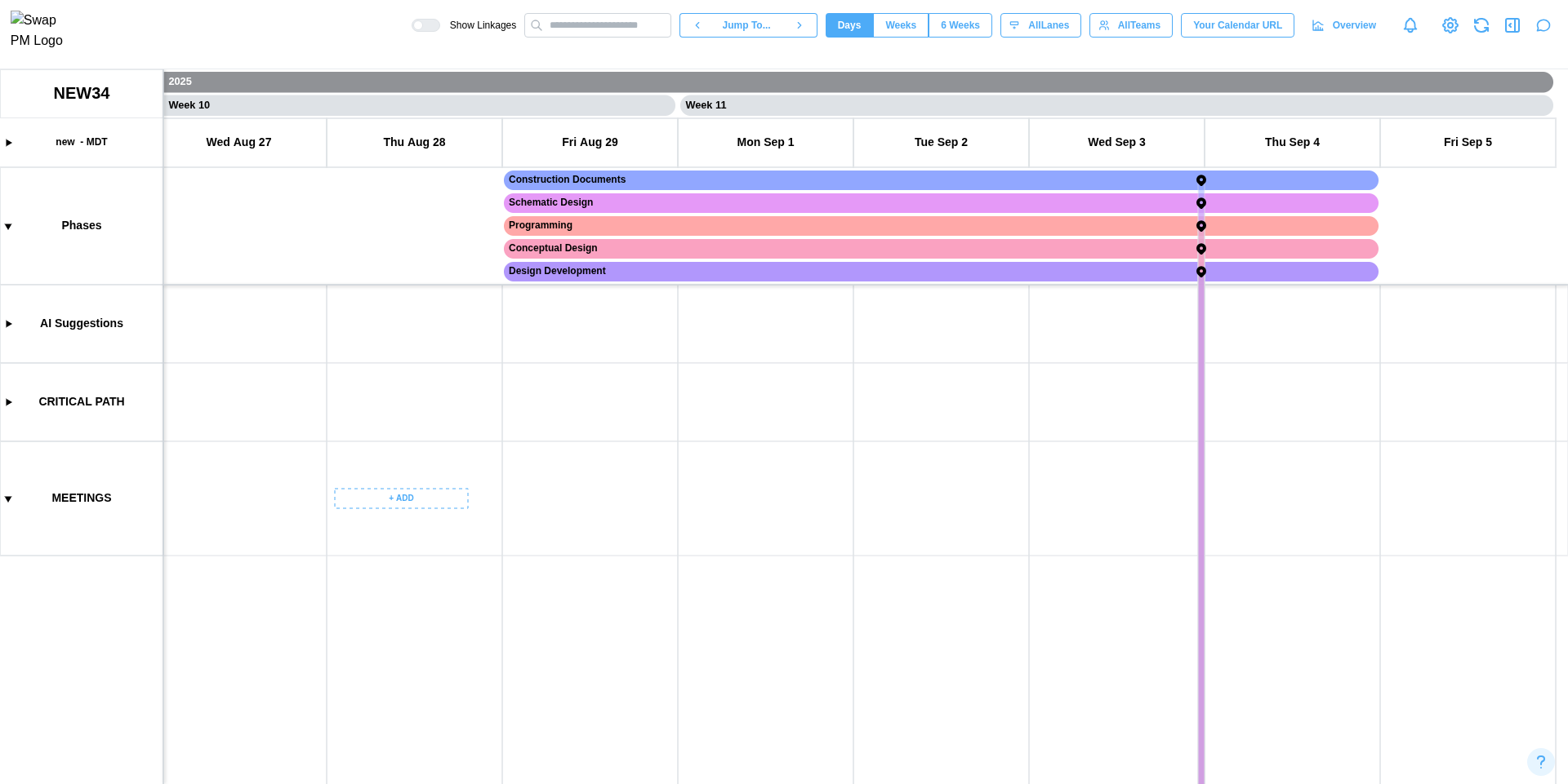
click at [402, 495] on canvas at bounding box center [784, 426] width 1568 height 715
click at [437, 527] on div "Create Task" at bounding box center [410, 533] width 81 height 13
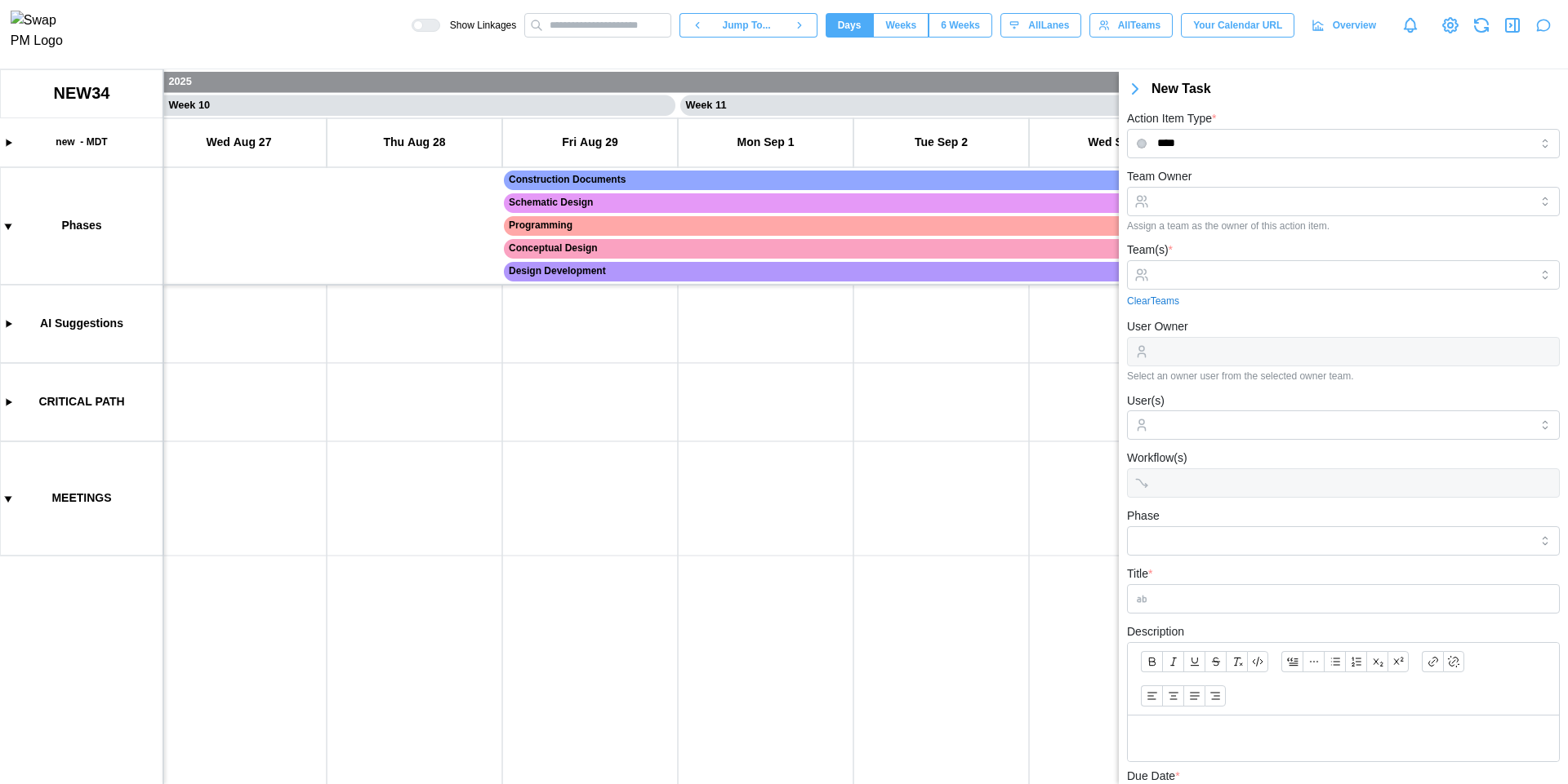
type textarea "*"
click at [1241, 266] on div at bounding box center [1341, 274] width 377 height 28
click at [1223, 615] on form "Team Owner Assign a team as the owner of this action item. Team(s) * AC - ACOUS…" at bounding box center [1344, 538] width 433 height 743
click at [1224, 592] on input "Title *" at bounding box center [1344, 599] width 433 height 29
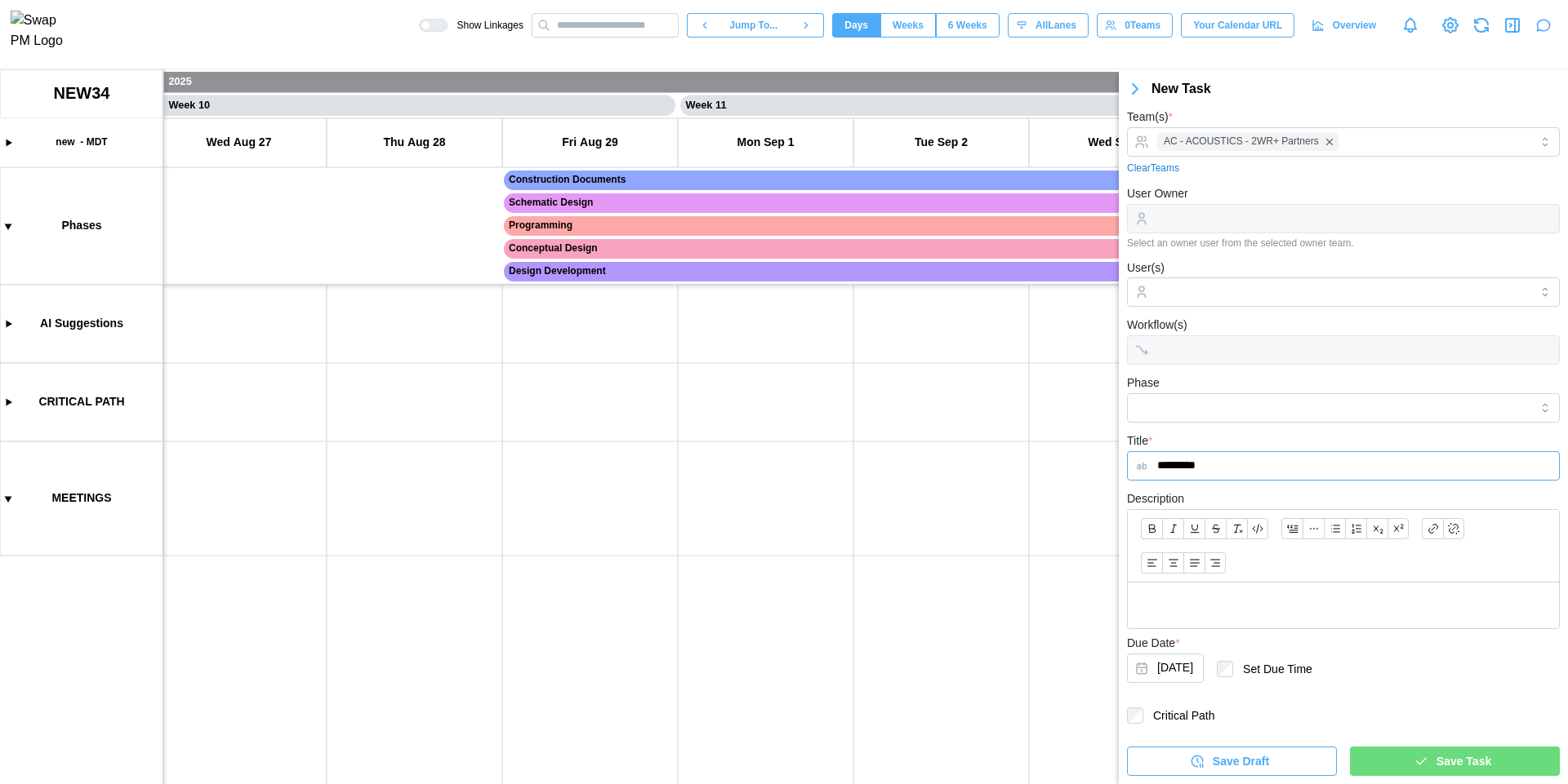
type input "*********"
click at [1425, 761] on div "Save Task" at bounding box center [1452, 761] width 183 height 28
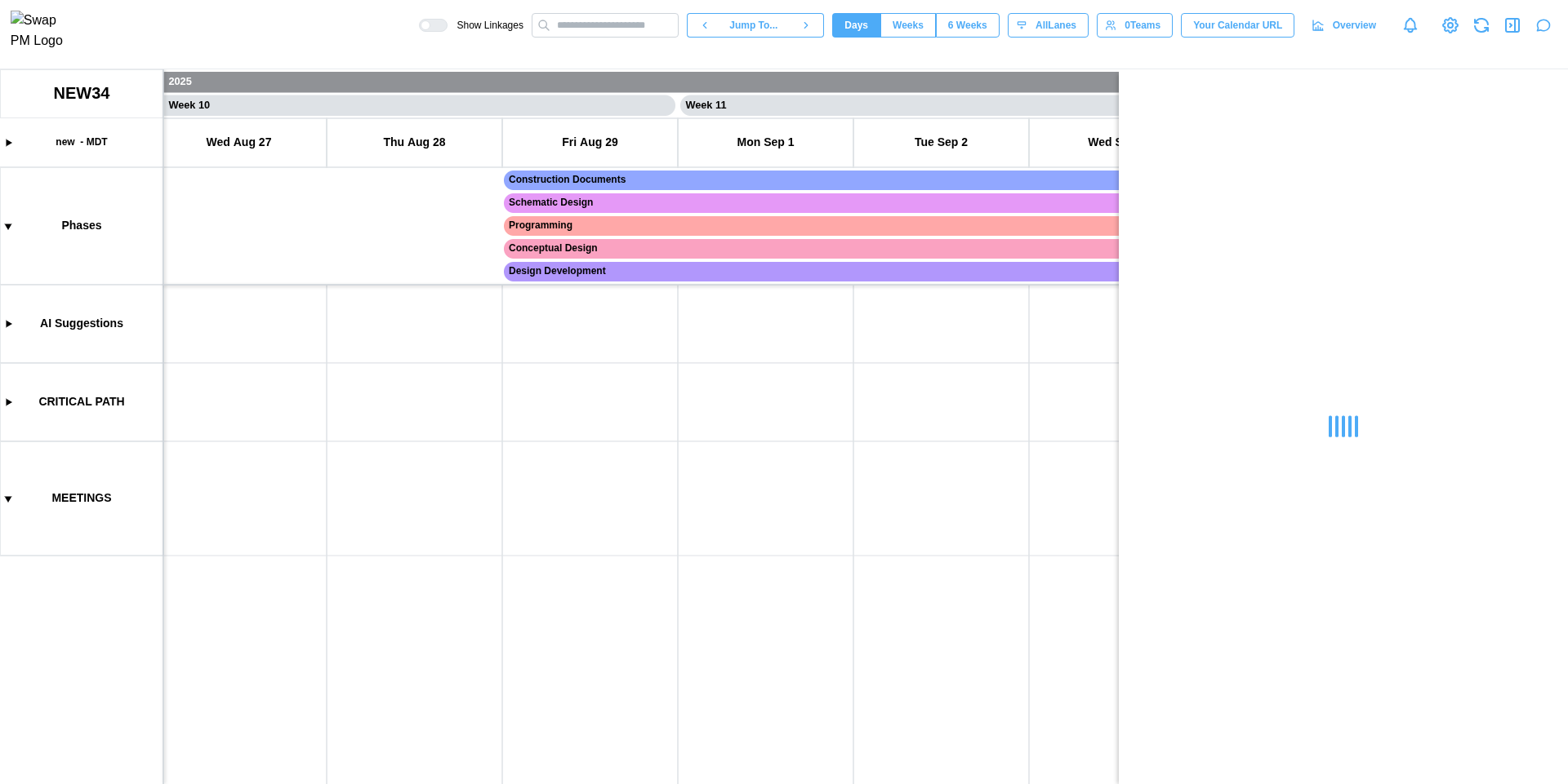
scroll to position [0, 0]
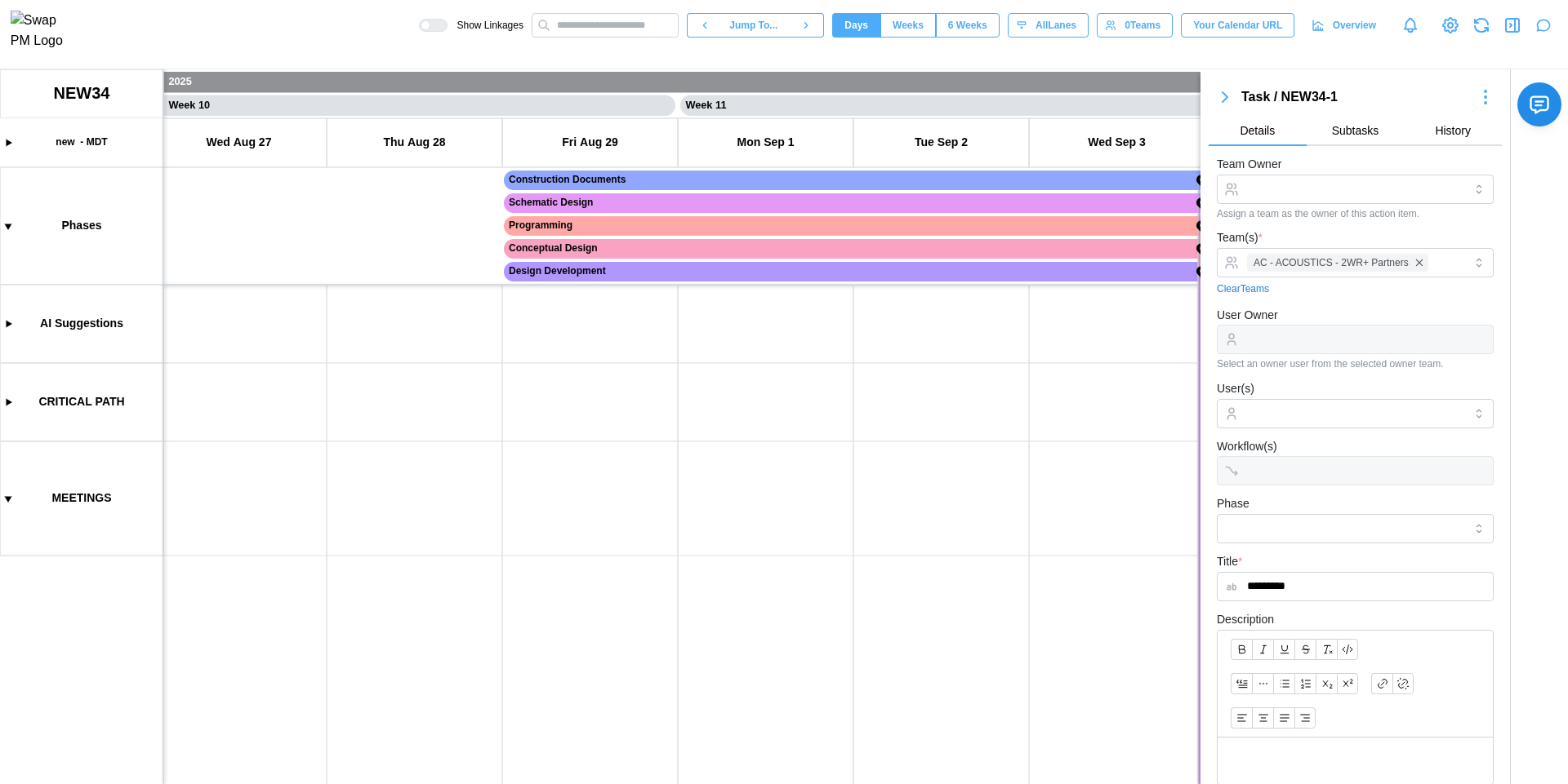
type textarea "*"
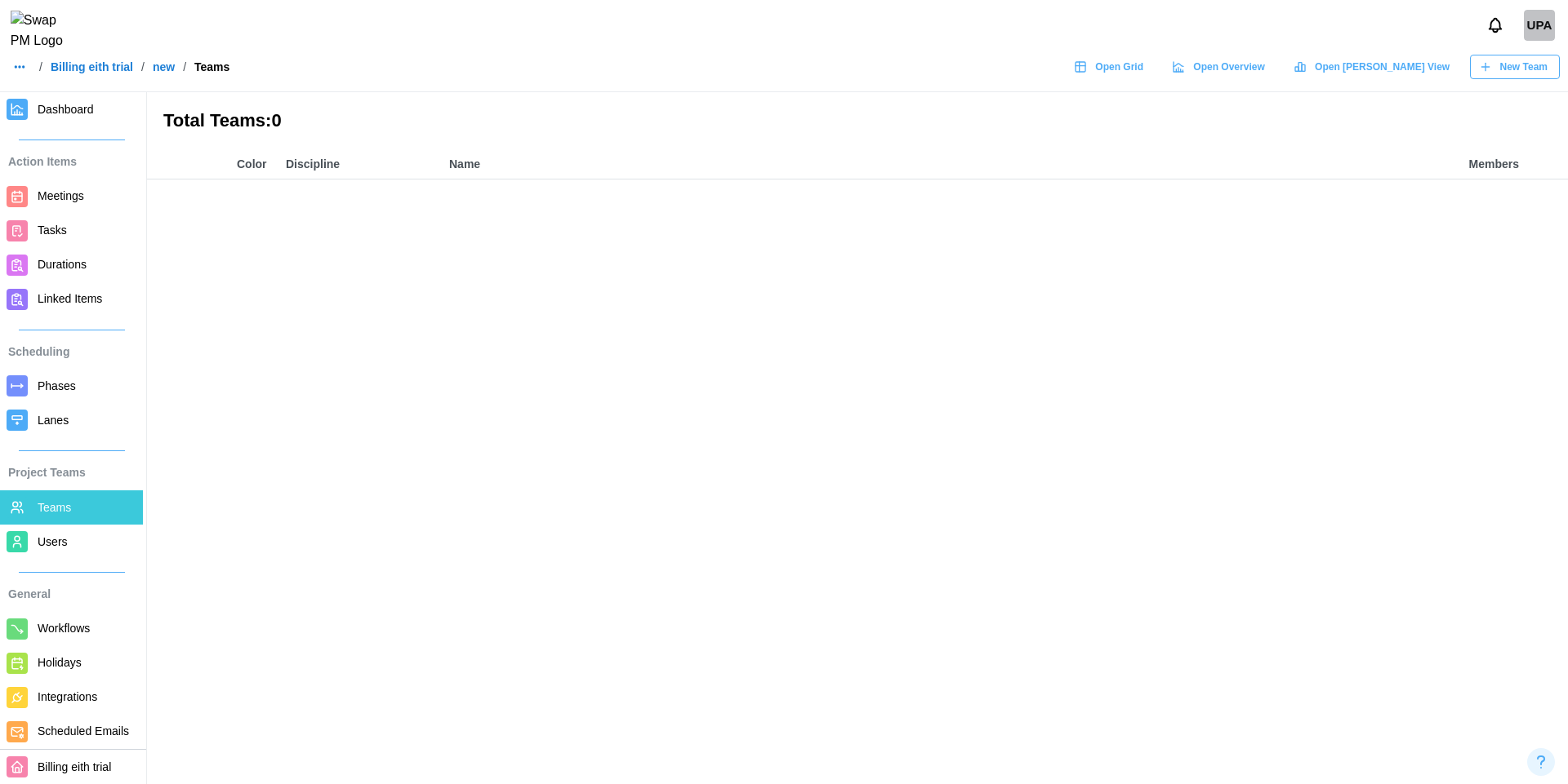
click at [1552, 79] on button "New Team" at bounding box center [1514, 66] width 90 height 25
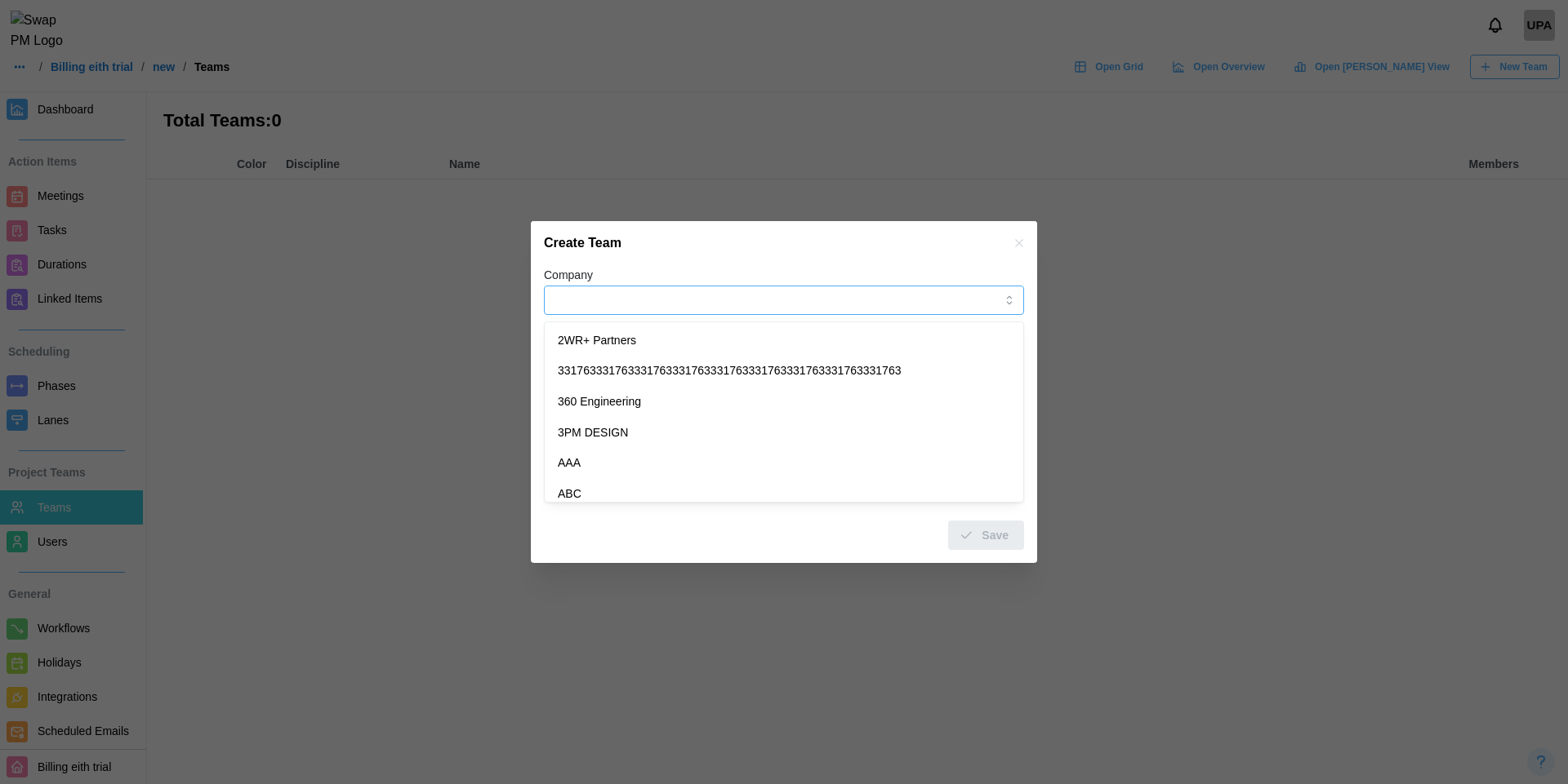
click at [639, 298] on input "Company" at bounding box center [784, 300] width 480 height 29
type input "**********"
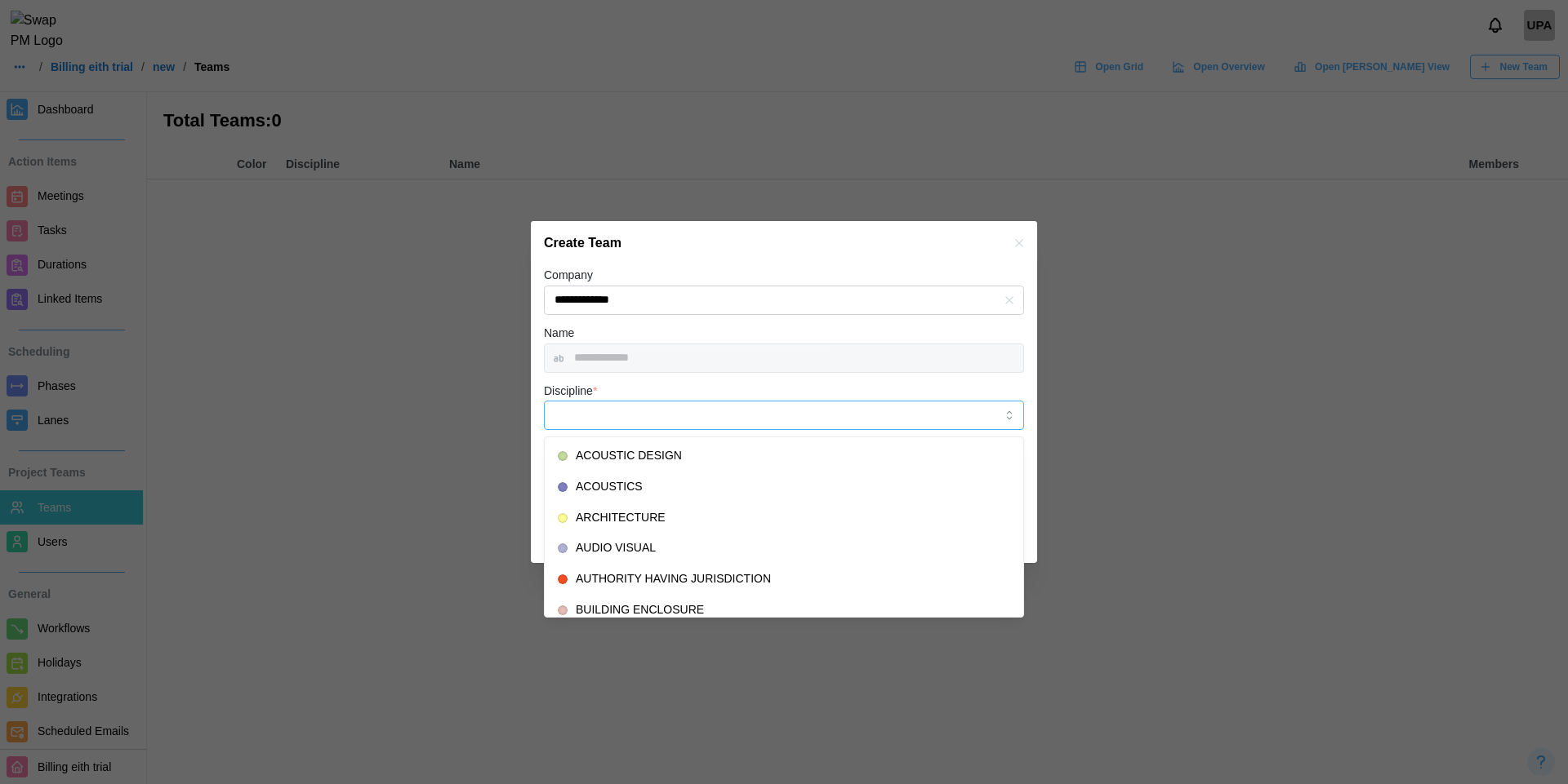
click at [647, 417] on input "Discipline *" at bounding box center [784, 415] width 480 height 29
type input "*********"
type input "*******"
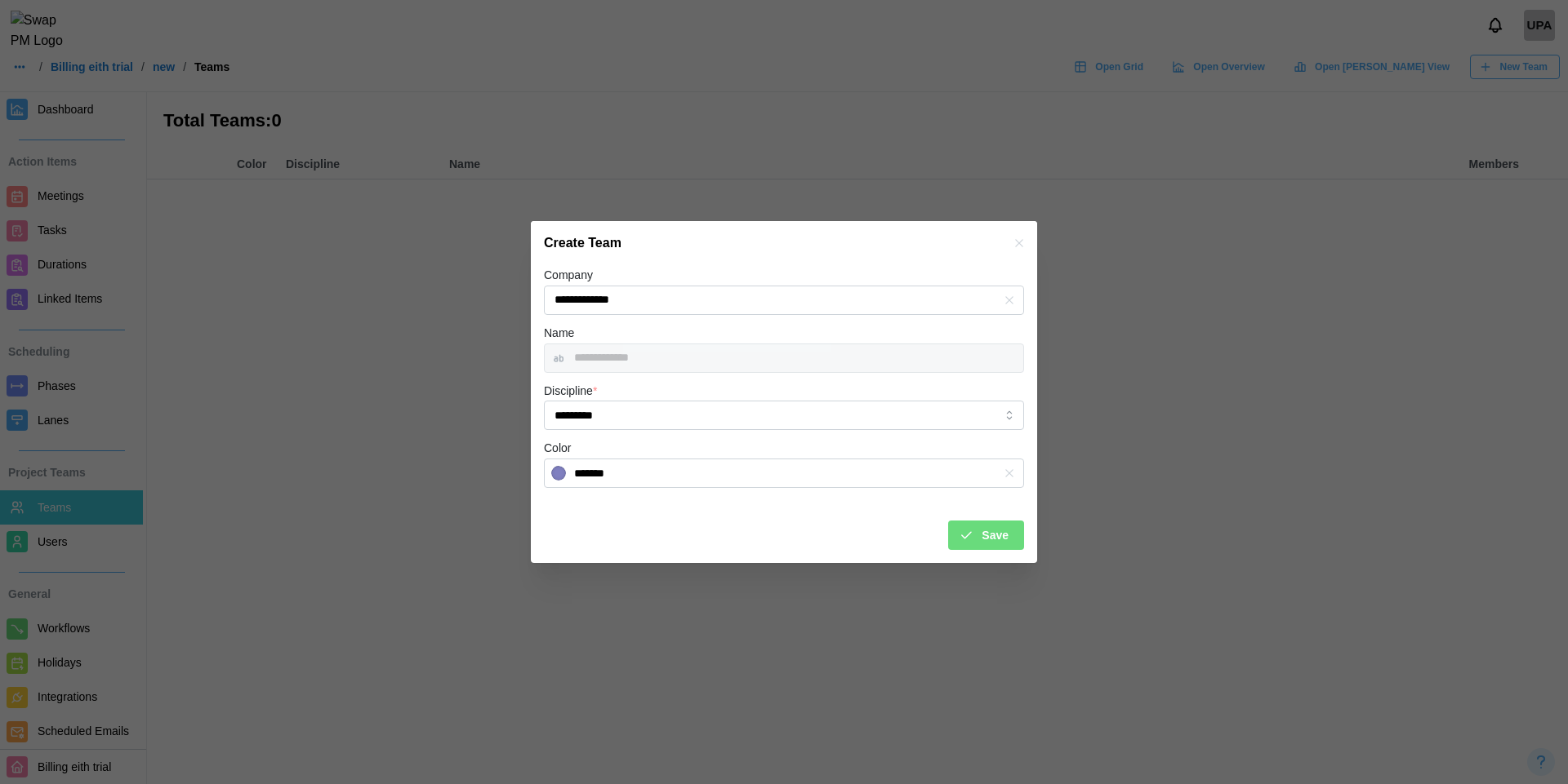
click at [974, 530] on div "Save" at bounding box center [983, 535] width 49 height 28
